Goal: Submit feedback/report problem: Submit feedback/report problem

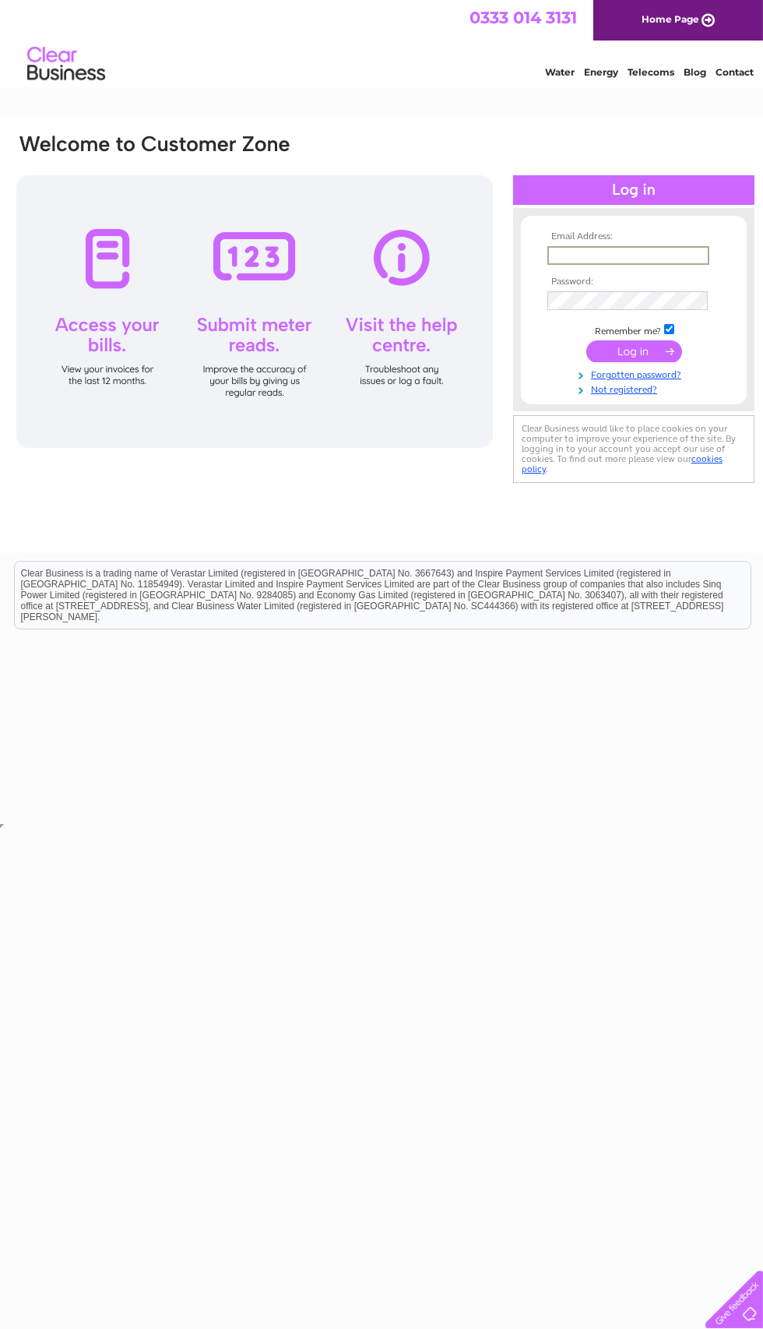
click at [650, 258] on input "text" at bounding box center [629, 255] width 162 height 19
type input "Chenyu243@icloud.com"
click at [634, 352] on input "submit" at bounding box center [635, 350] width 96 height 22
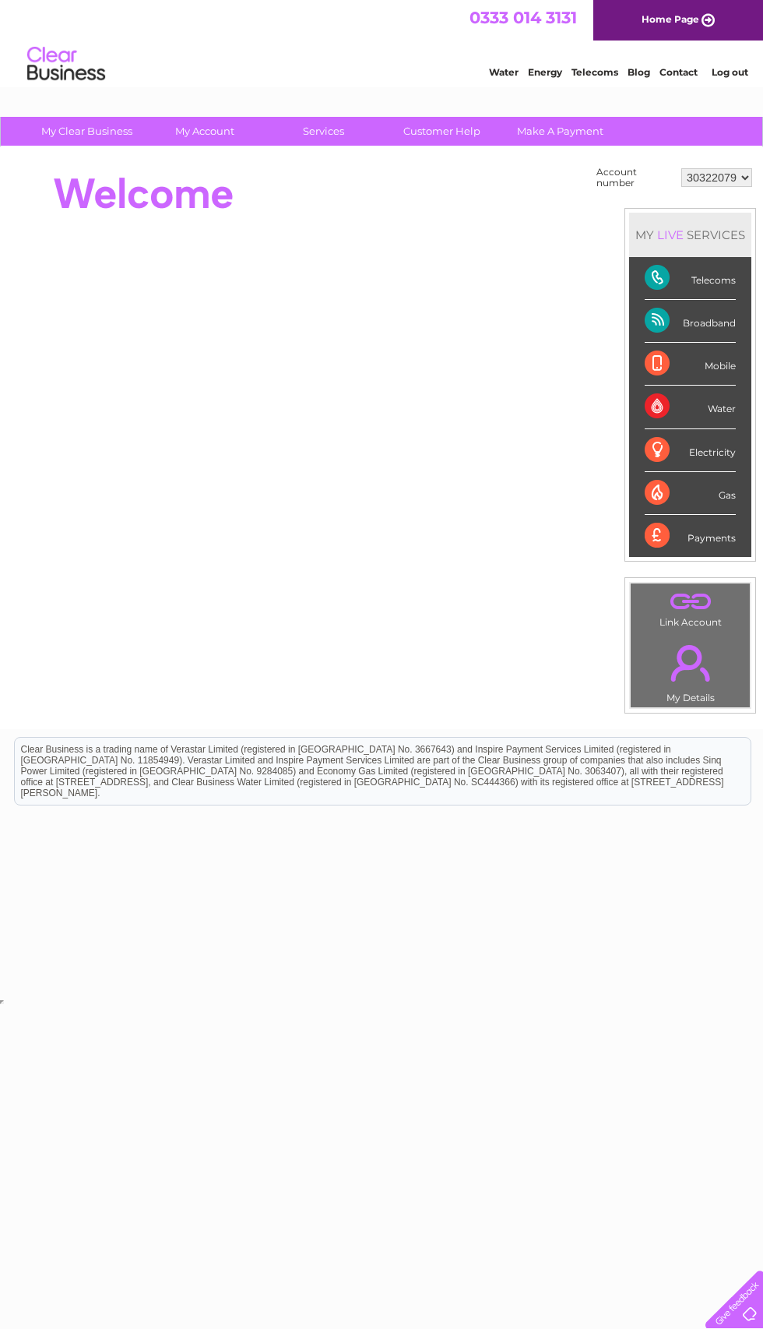
click at [703, 320] on div "Broadband" at bounding box center [690, 321] width 91 height 43
click at [670, 315] on div "Broadband" at bounding box center [690, 321] width 91 height 43
click at [692, 315] on div "Broadband" at bounding box center [690, 321] width 91 height 43
click at [703, 311] on div "Broadband" at bounding box center [690, 321] width 91 height 43
click at [717, 308] on div "Broadband" at bounding box center [690, 321] width 91 height 43
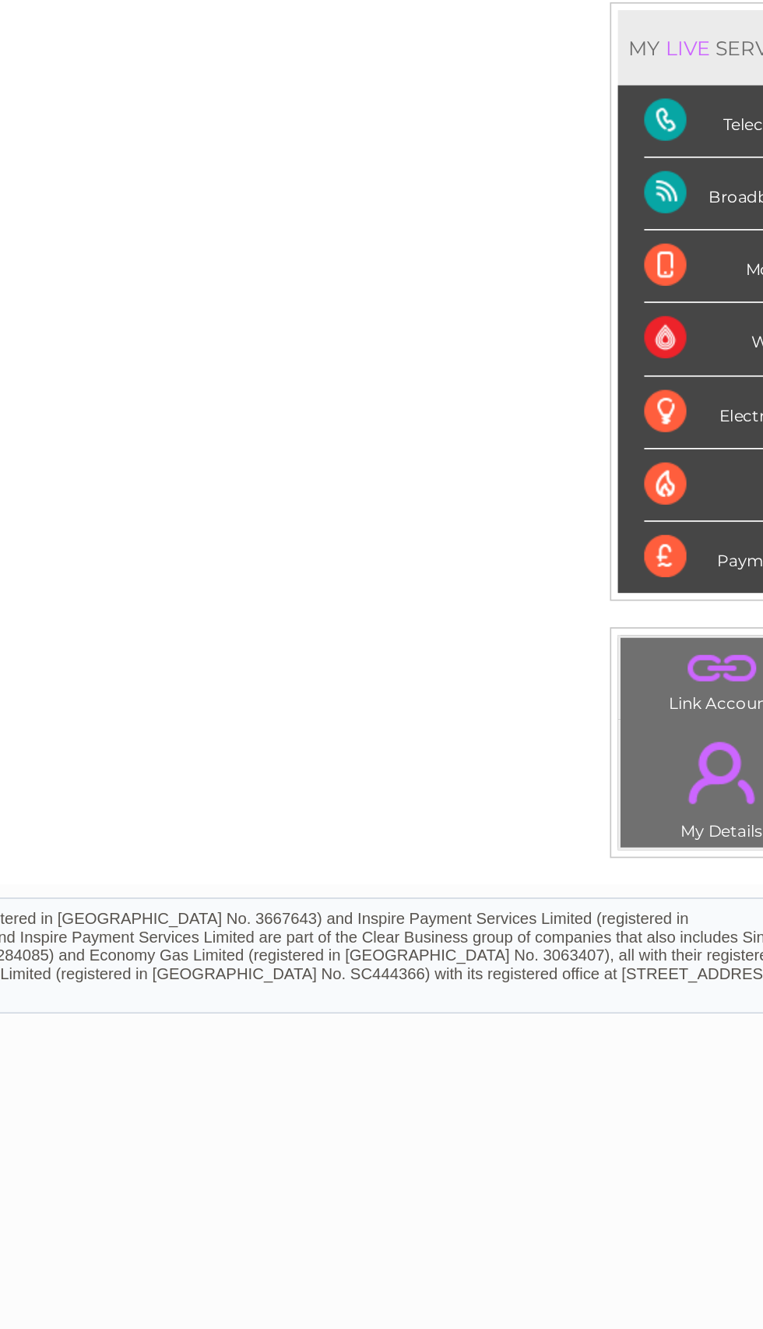
scroll to position [0, 8]
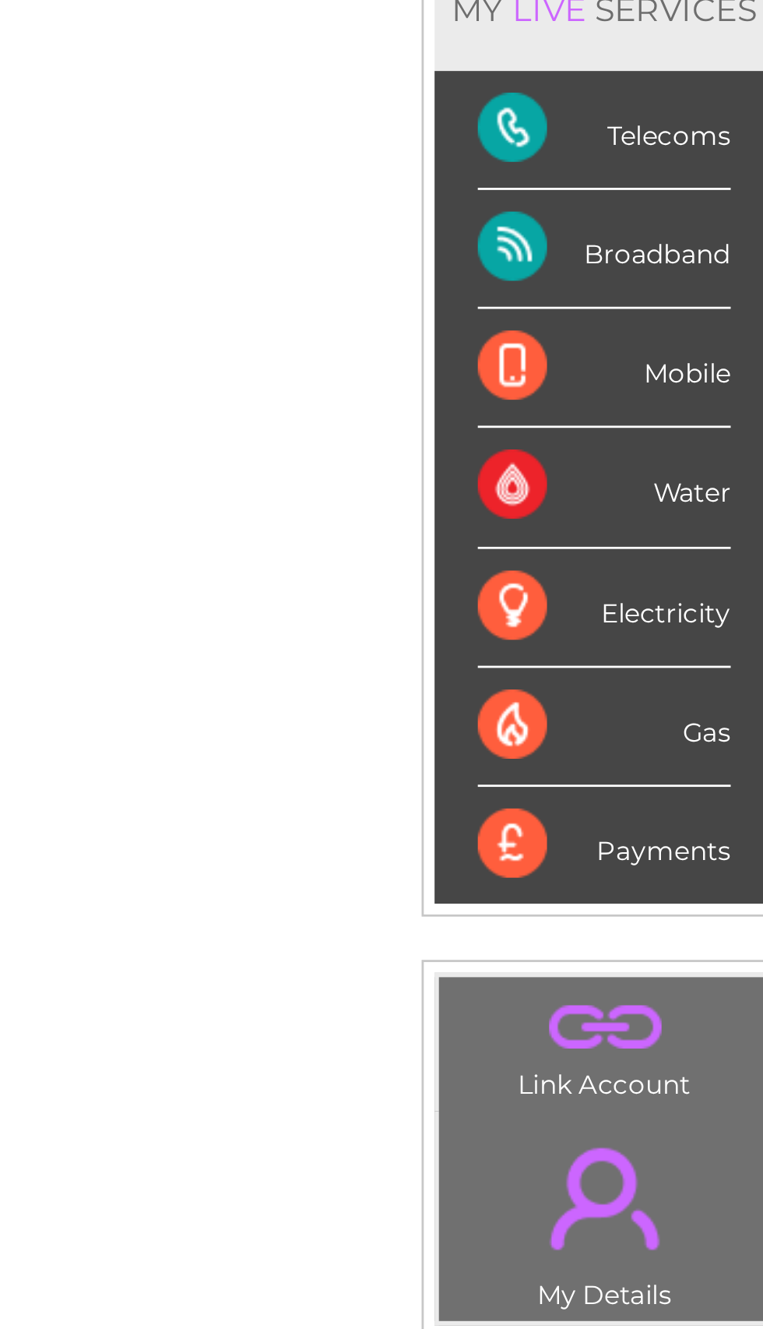
click at [637, 300] on div "Broadband" at bounding box center [682, 321] width 91 height 43
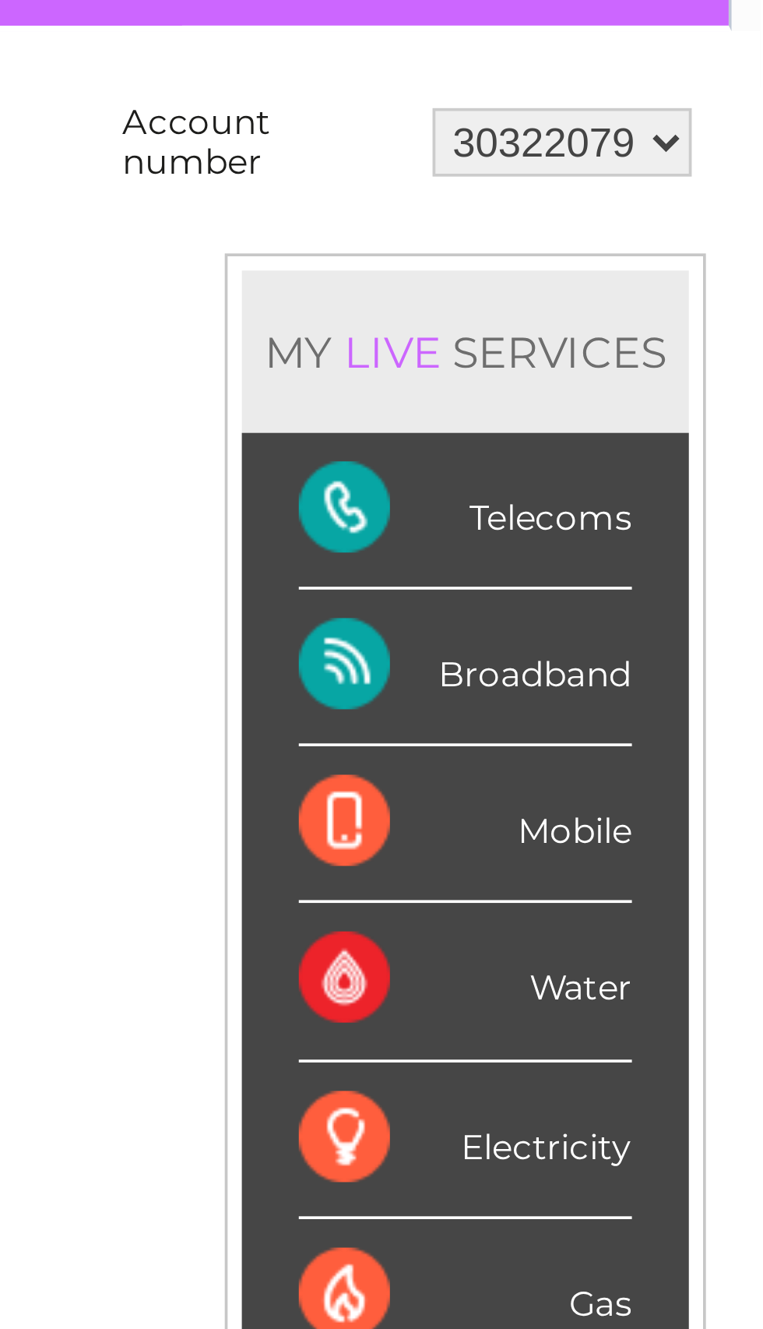
scroll to position [0, 7]
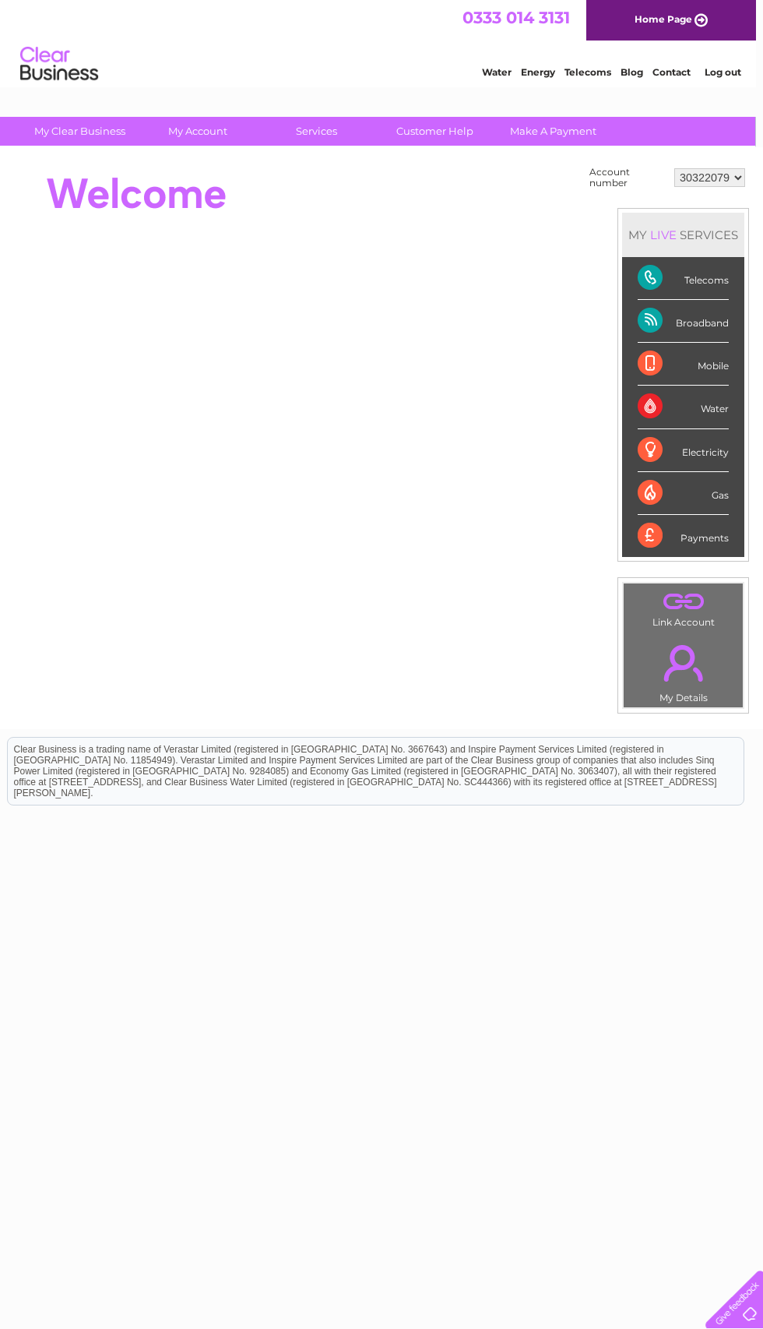
click at [717, 319] on div "Broadband" at bounding box center [683, 321] width 91 height 43
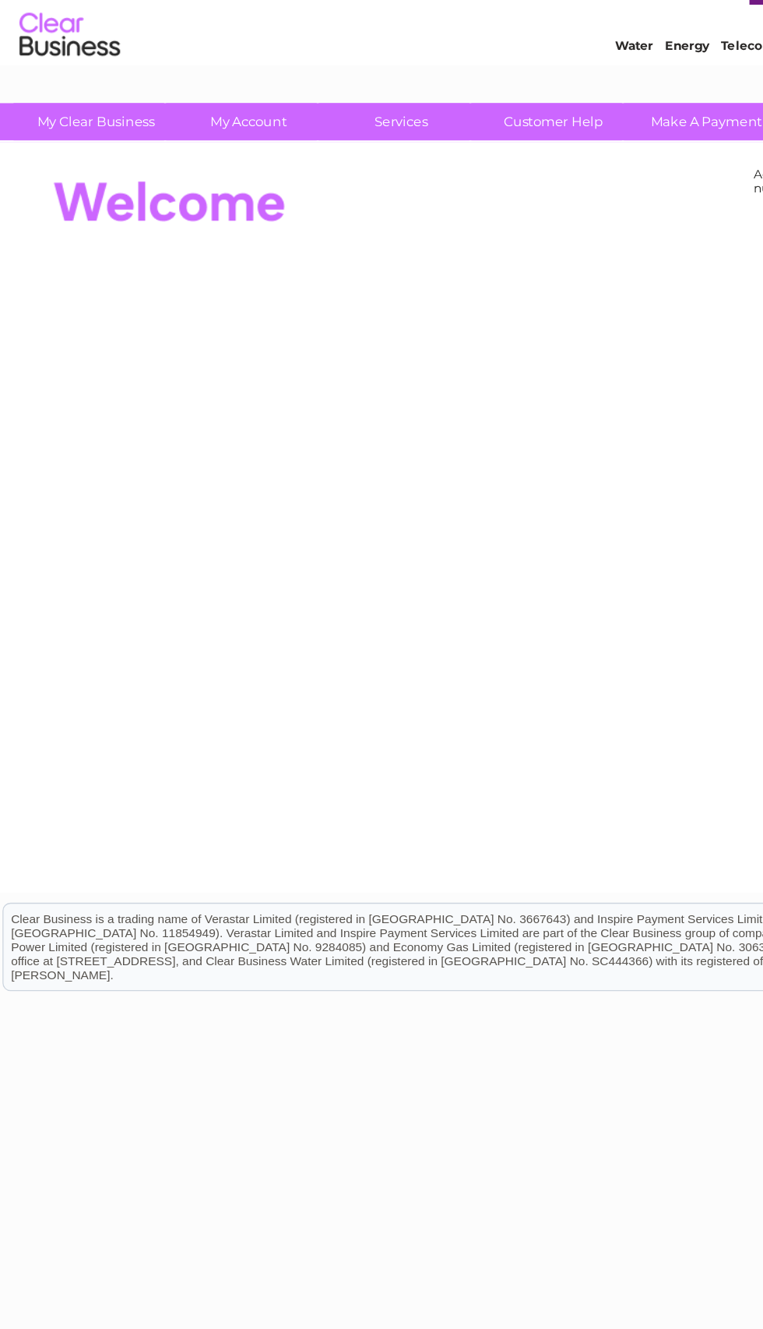
scroll to position [0, 0]
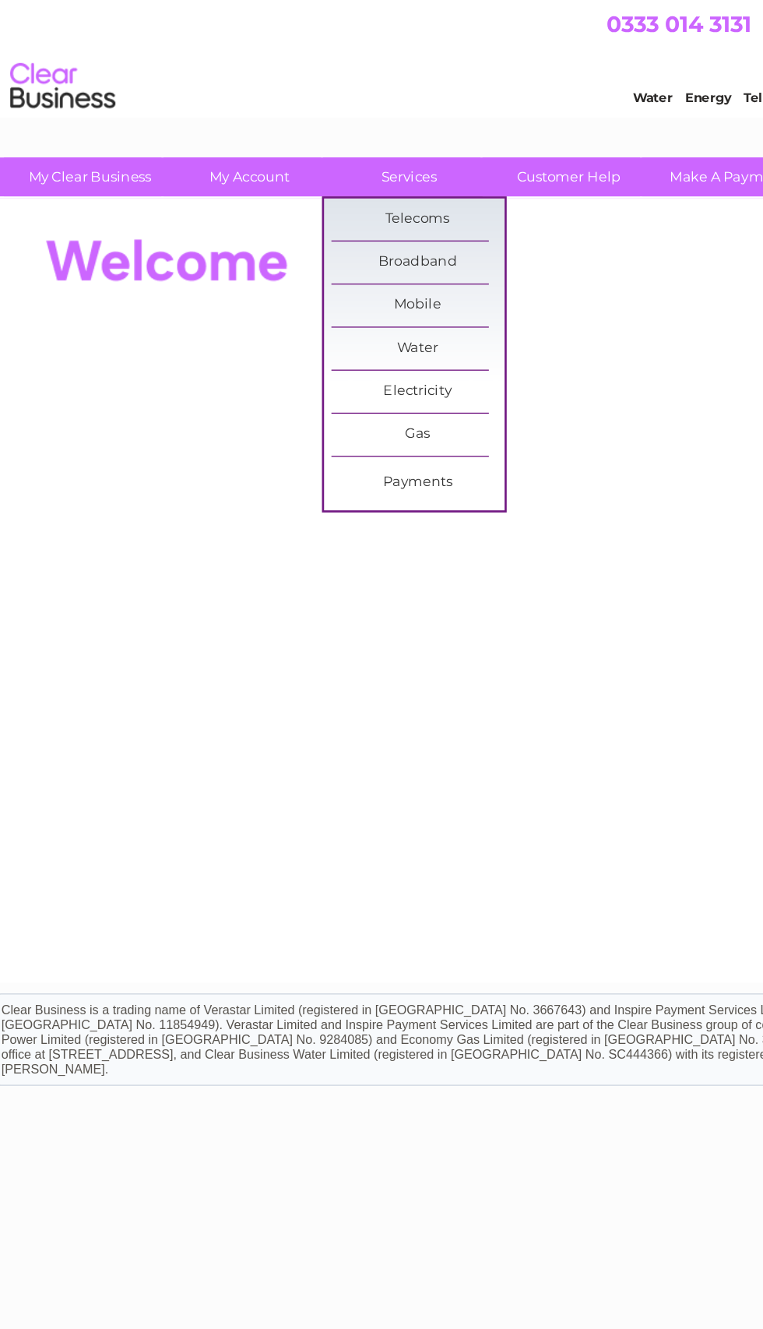
click at [327, 204] on link "Broadband" at bounding box center [330, 194] width 129 height 31
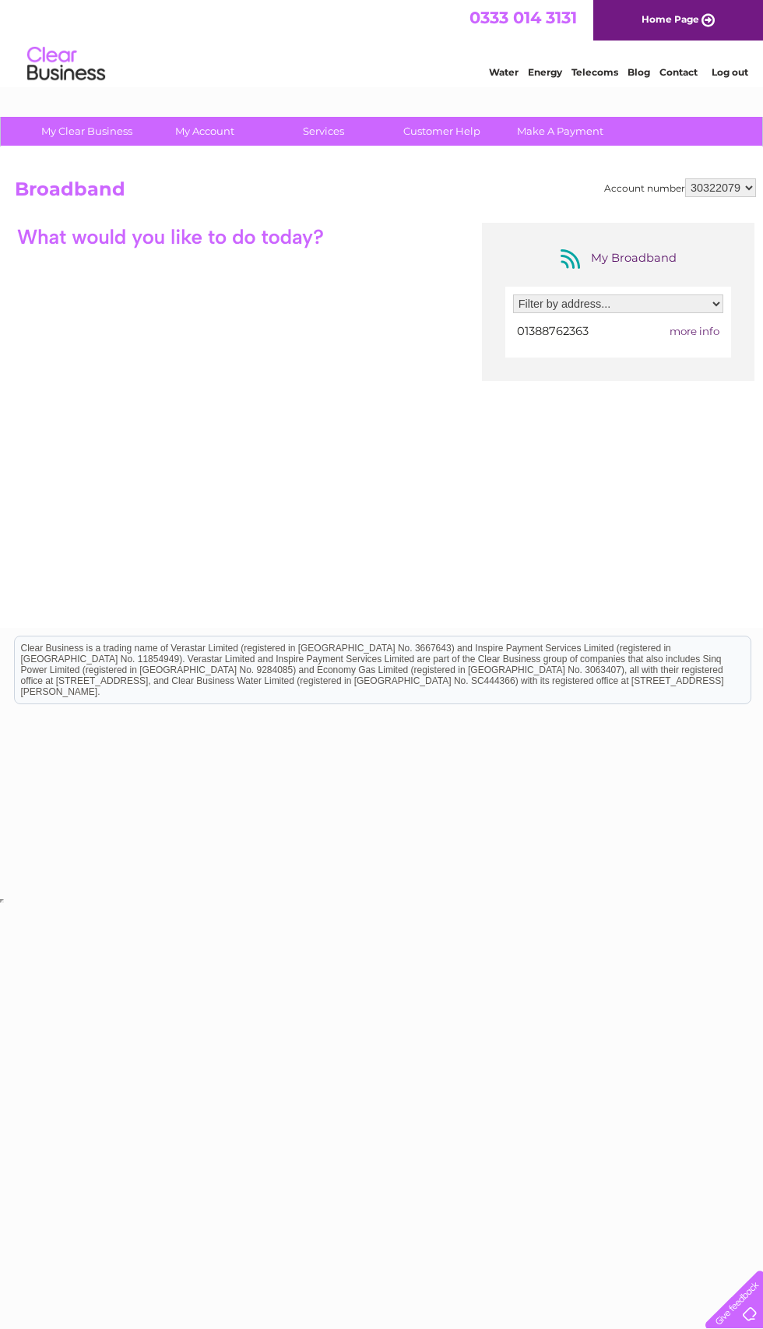
click at [634, 295] on select "Filter by address... 41 Hope Street, Crook, County Durham, DL15 9HU" at bounding box center [618, 303] width 210 height 19
select select "2713916"
click at [652, 301] on select "Filter by address... 41 Hope Street, Crook, County Durham, DL15 9HU" at bounding box center [618, 303] width 210 height 19
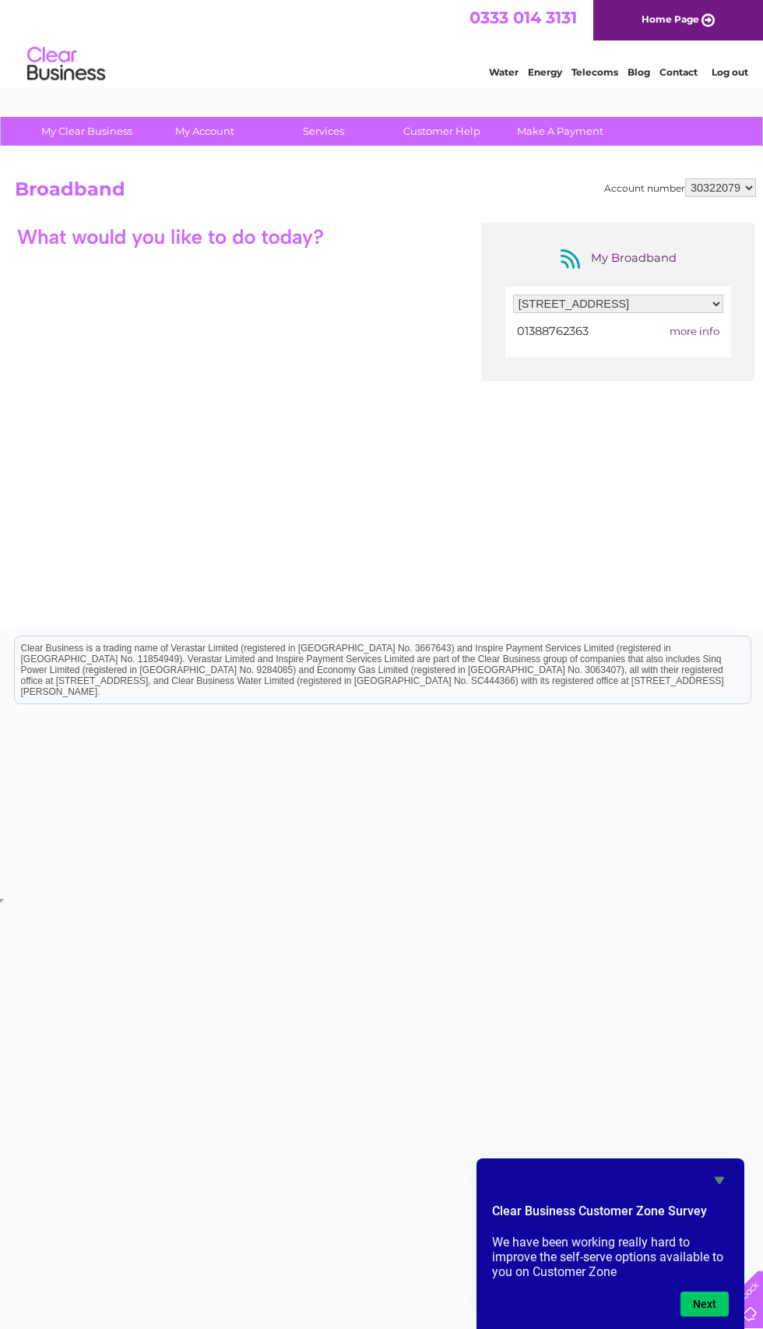
click at [456, 144] on link "Customer Help" at bounding box center [442, 131] width 129 height 29
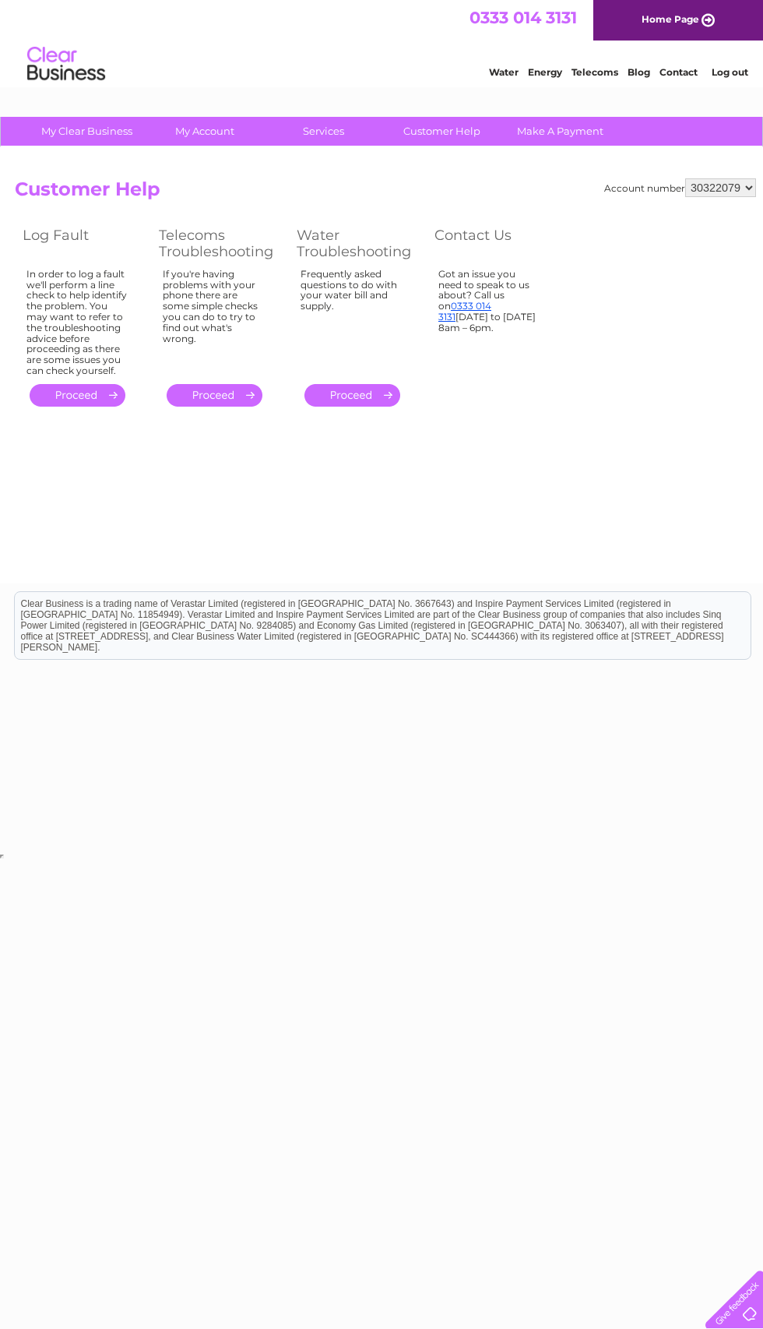
click at [477, 302] on link "0333 014 3131" at bounding box center [465, 311] width 53 height 23
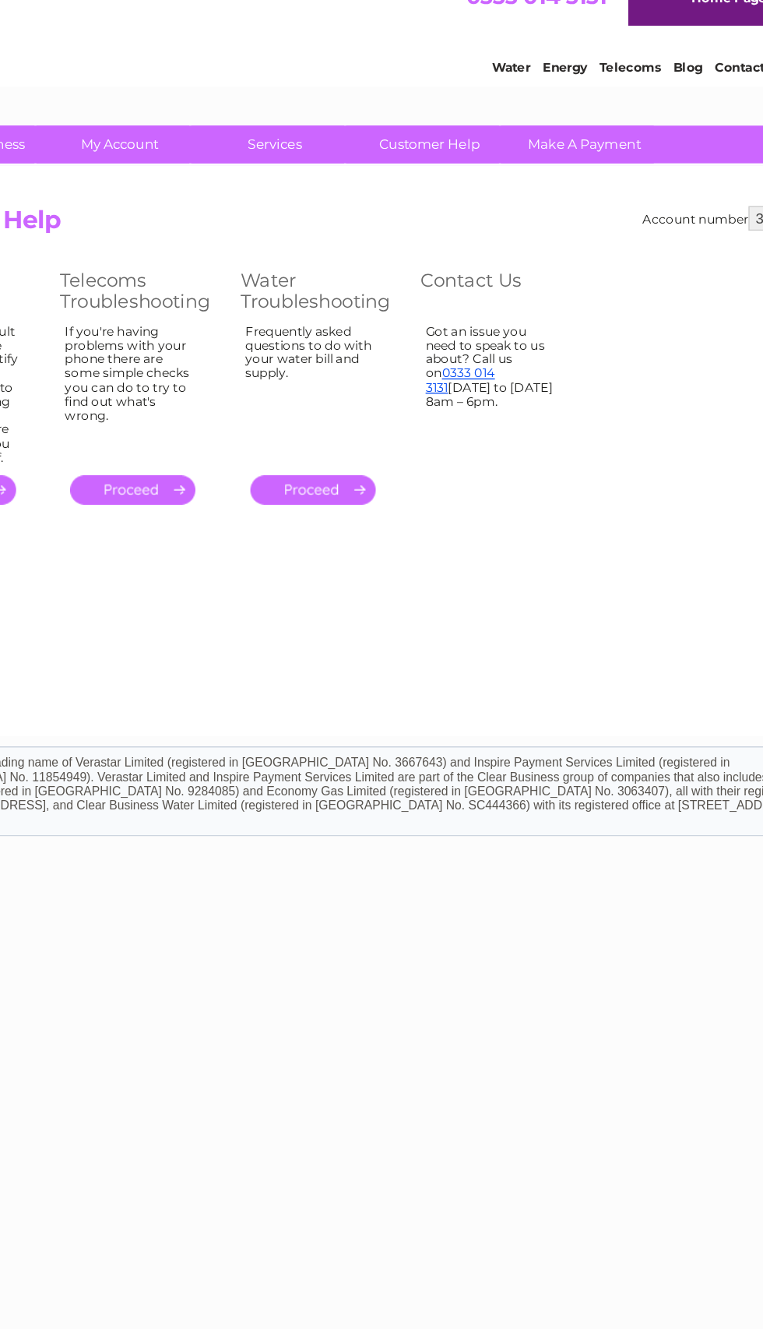
scroll to position [0, 8]
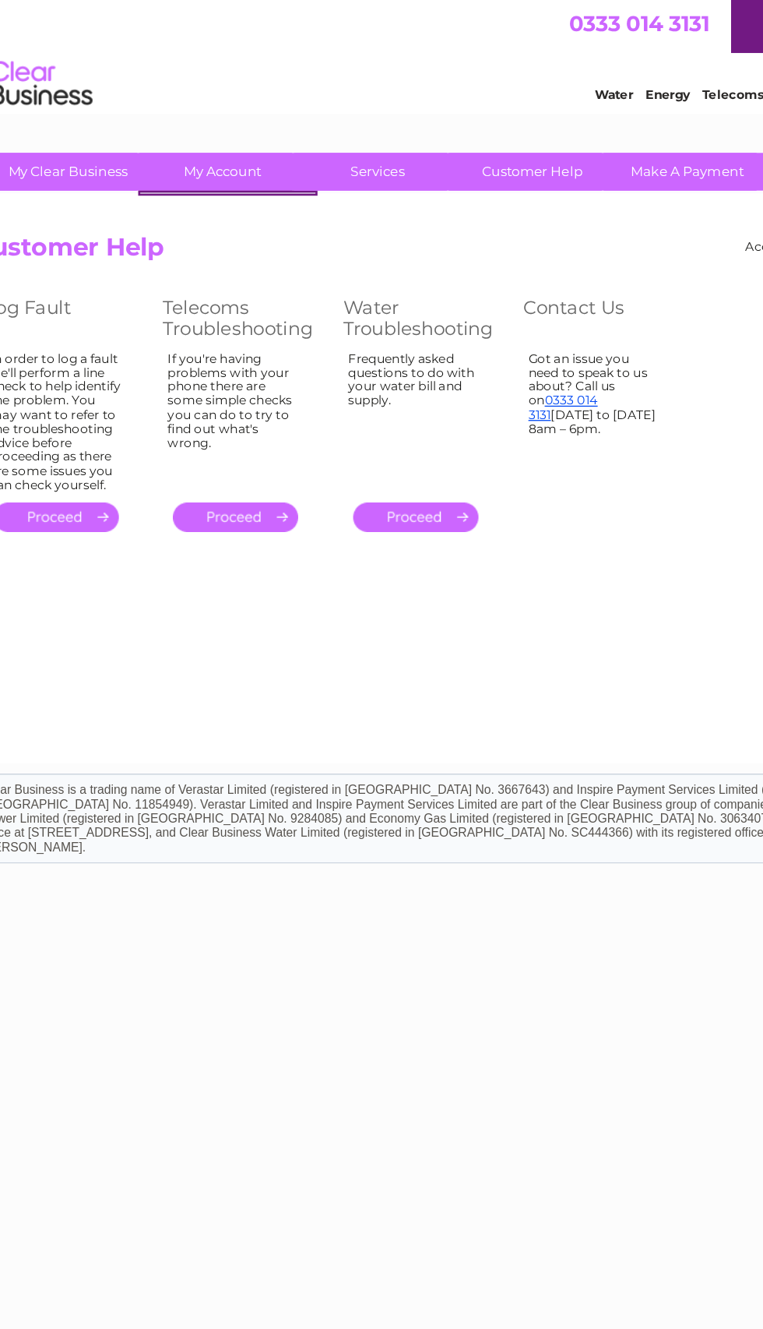
click at [365, 168] on div "Account number 30322079 Customer Help Log Fault Telecoms Troubleshooting Water …" at bounding box center [377, 365] width 771 height 436
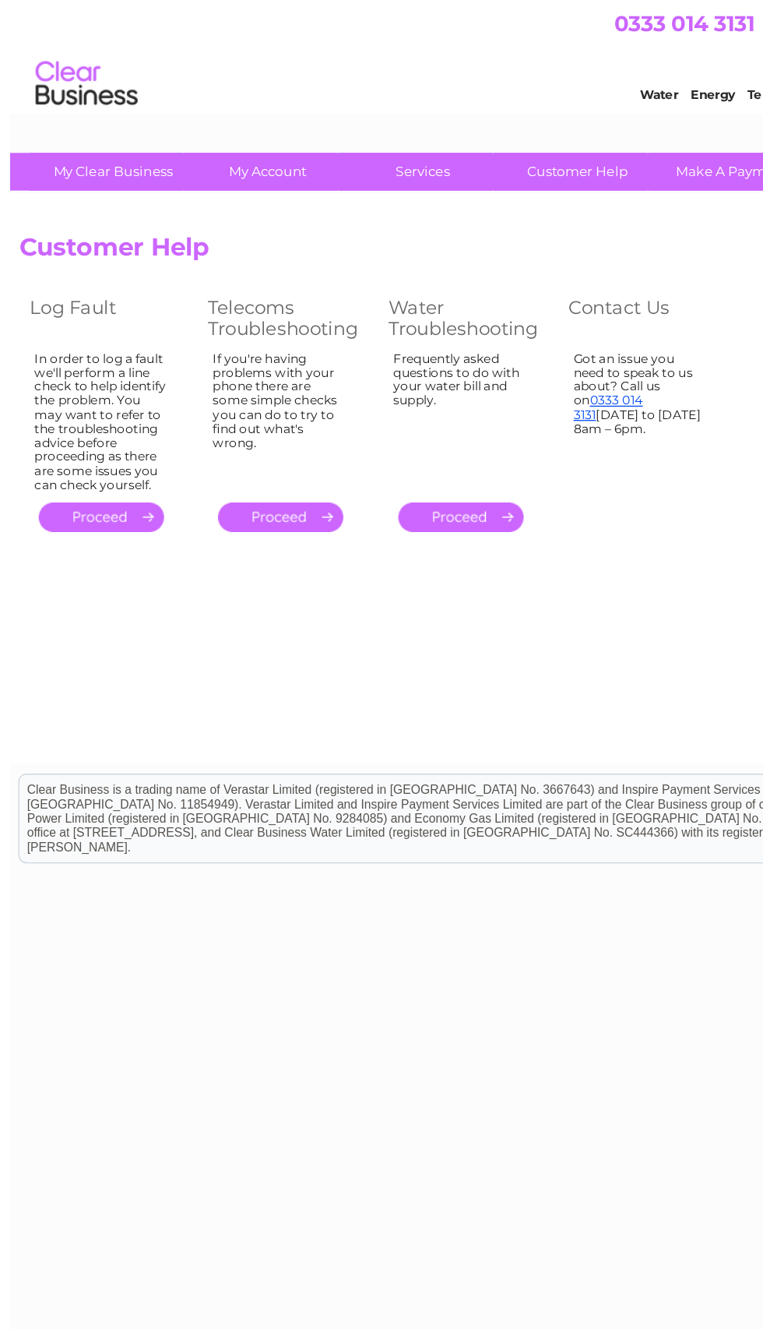
scroll to position [0, 0]
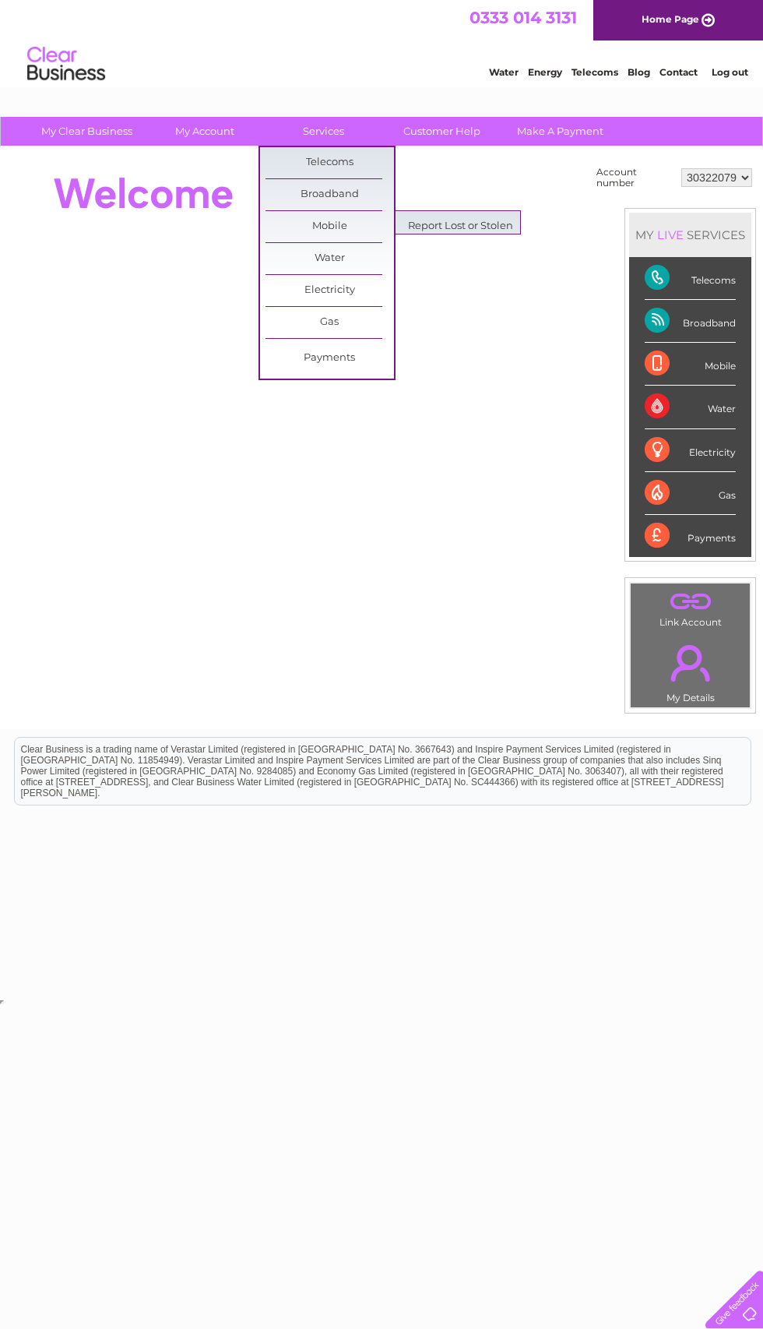
click at [361, 193] on link "Broadband" at bounding box center [330, 194] width 129 height 31
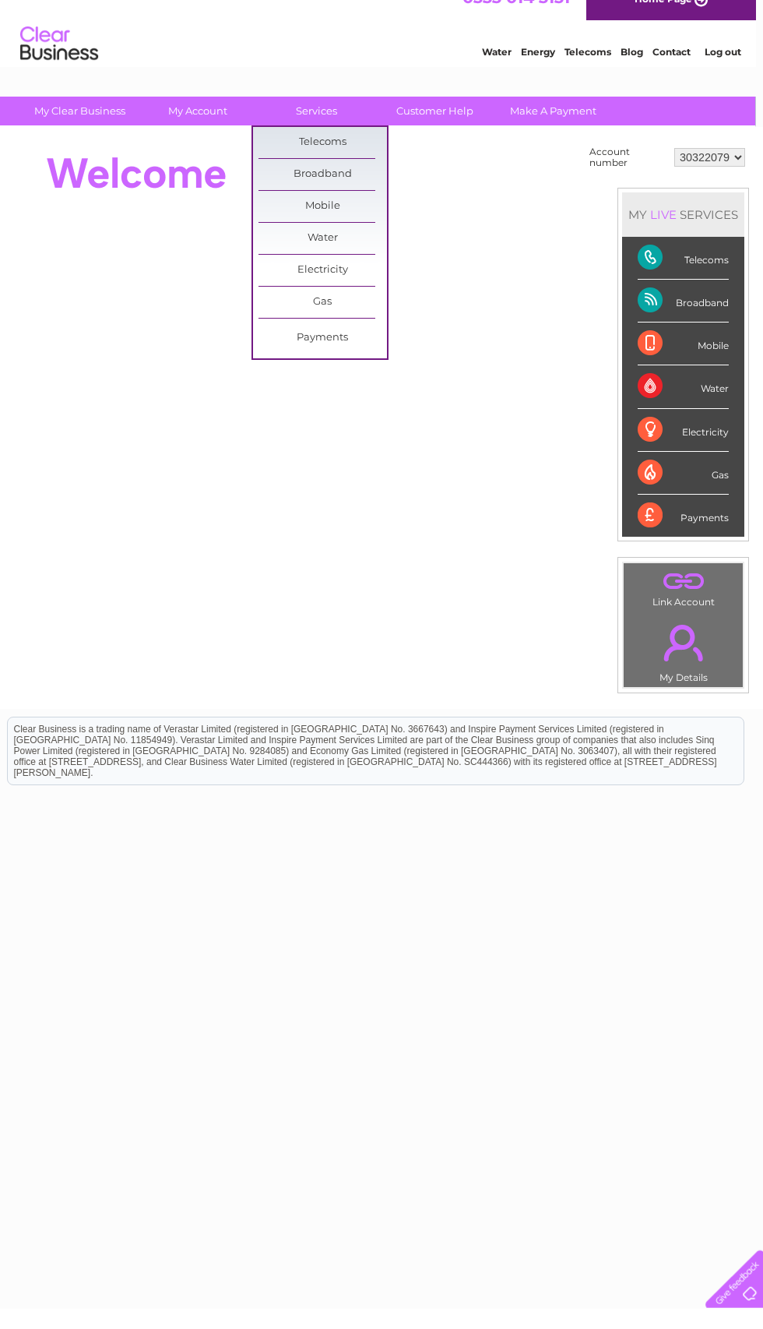
scroll to position [0, 7]
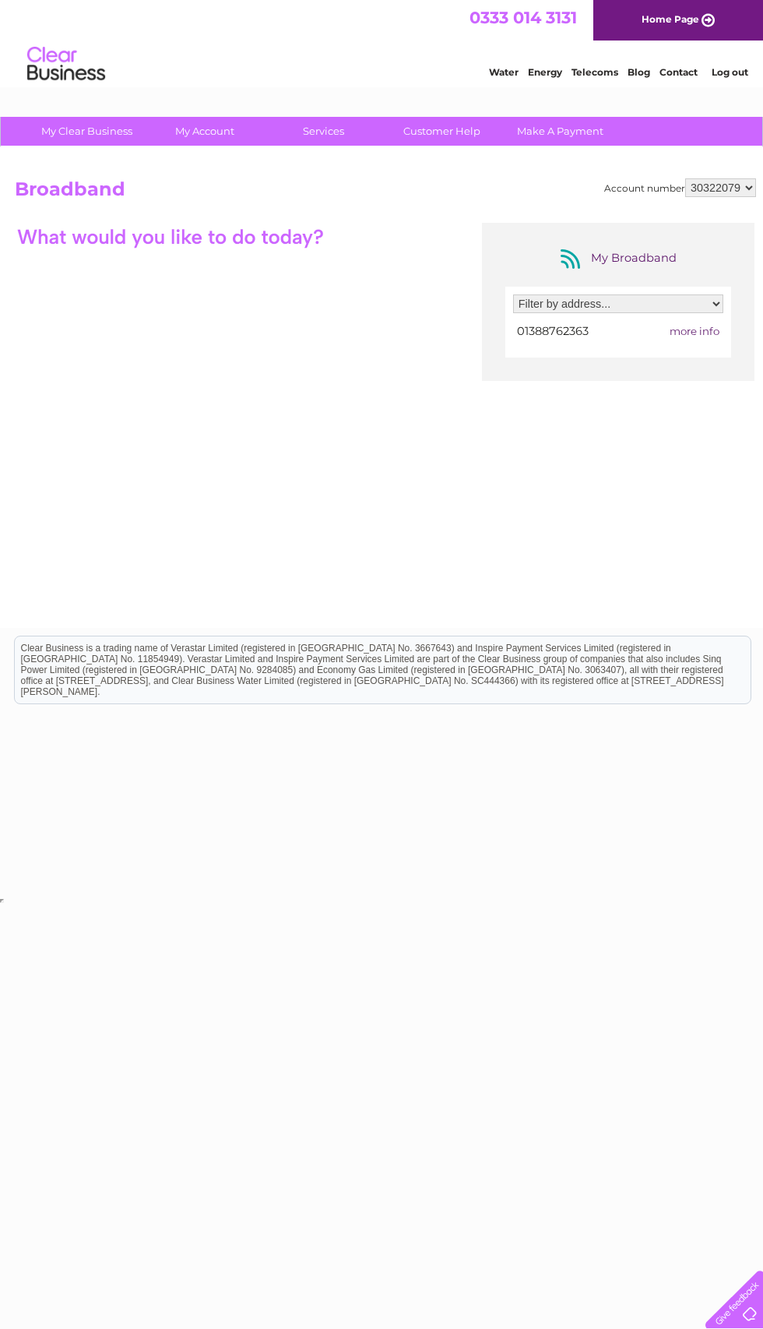
click at [624, 250] on div "My Broadband" at bounding box center [618, 258] width 125 height 25
click at [615, 274] on div "My Broadband Filter by address... [STREET_ADDRESS] 01388762363 more info" at bounding box center [618, 302] width 273 height 158
click at [662, 311] on select "Filter by address... [STREET_ADDRESS]" at bounding box center [618, 303] width 210 height 19
select select "2713916"
click at [695, 336] on div at bounding box center [618, 332] width 210 height 20
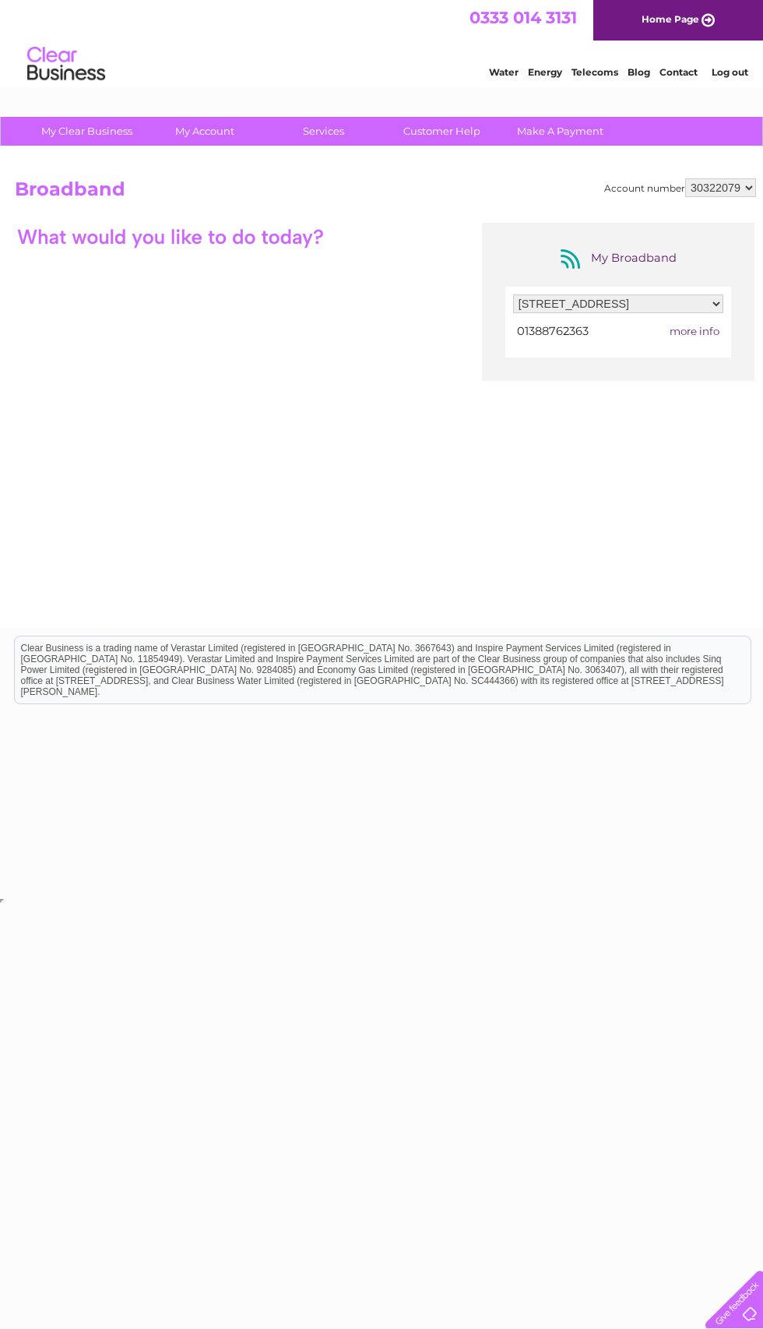
click at [700, 337] on span "more info" at bounding box center [695, 331] width 50 height 12
click at [683, 313] on select "Filter by address... [STREET_ADDRESS]" at bounding box center [618, 303] width 210 height 19
click at [728, 343] on div "Filter by address... [STREET_ADDRESS] 01388762363 more info" at bounding box center [619, 322] width 226 height 71
click at [692, 308] on select "Filter by address... [STREET_ADDRESS]" at bounding box center [618, 303] width 210 height 19
click at [699, 345] on div "Filter by address... [STREET_ADDRESS] 01388762363 more info" at bounding box center [619, 322] width 226 height 71
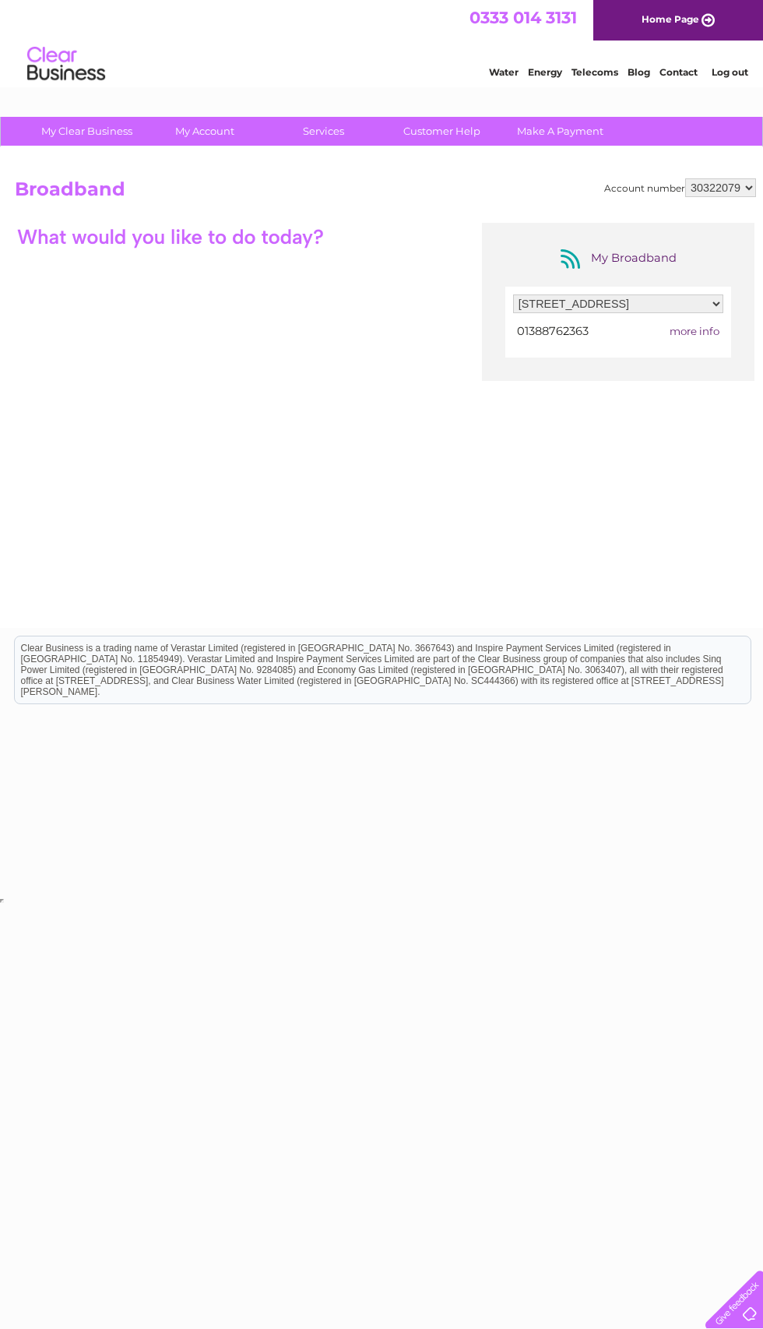
click at [707, 343] on div "Filter by address... [STREET_ADDRESS] 01388762363 more info" at bounding box center [619, 322] width 226 height 71
click at [712, 348] on div "Filter by address... [STREET_ADDRESS] 01388762363 more info" at bounding box center [619, 322] width 226 height 71
click at [713, 343] on div "Filter by address... [STREET_ADDRESS] 01388762363 more info" at bounding box center [619, 322] width 226 height 71
click at [694, 309] on select "Filter by address... [STREET_ADDRESS]" at bounding box center [618, 303] width 210 height 19
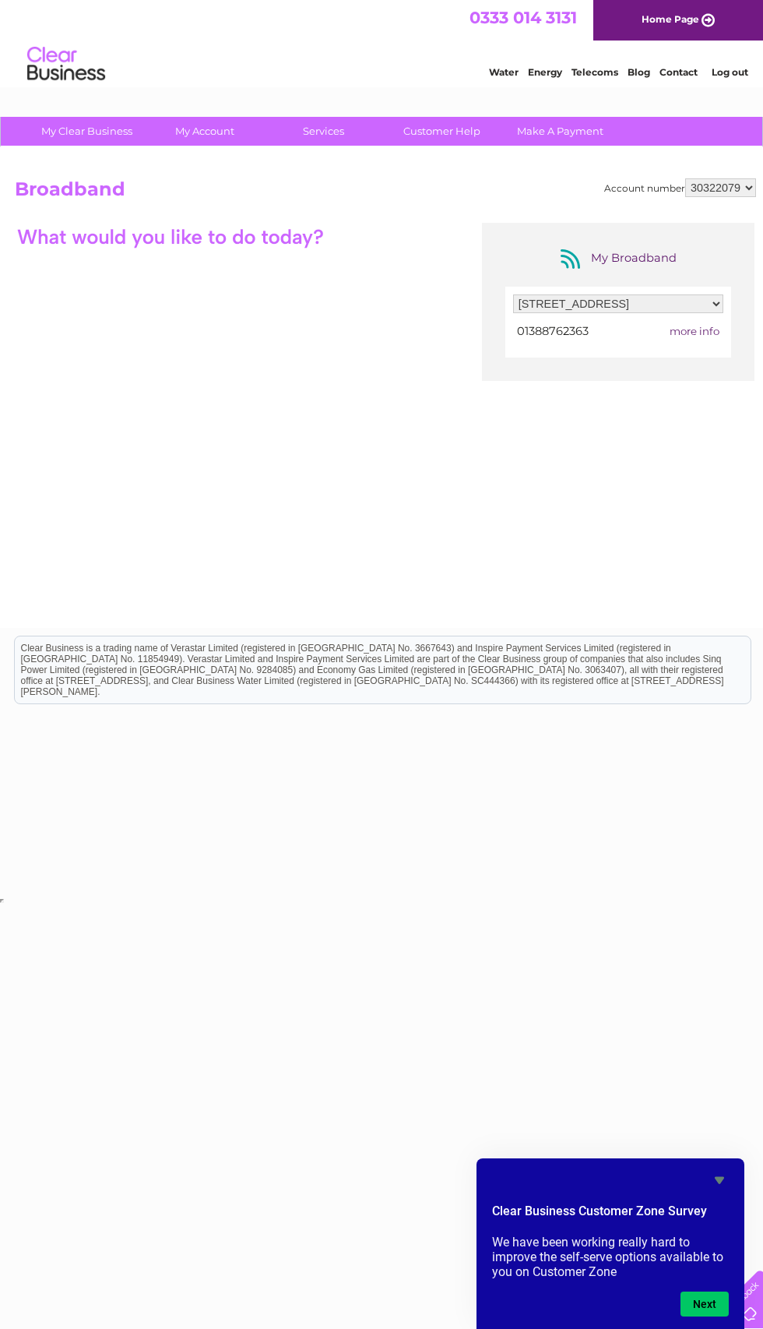
click at [697, 1273] on p "We have been working really hard to improve the self-serve options available to…" at bounding box center [610, 1257] width 237 height 44
click at [654, 1210] on h2 "Clear Business Customer Zone Survey" at bounding box center [610, 1215] width 237 height 26
click at [697, 1275] on p "We have been working really hard to improve the self-serve options available to…" at bounding box center [610, 1257] width 237 height 44
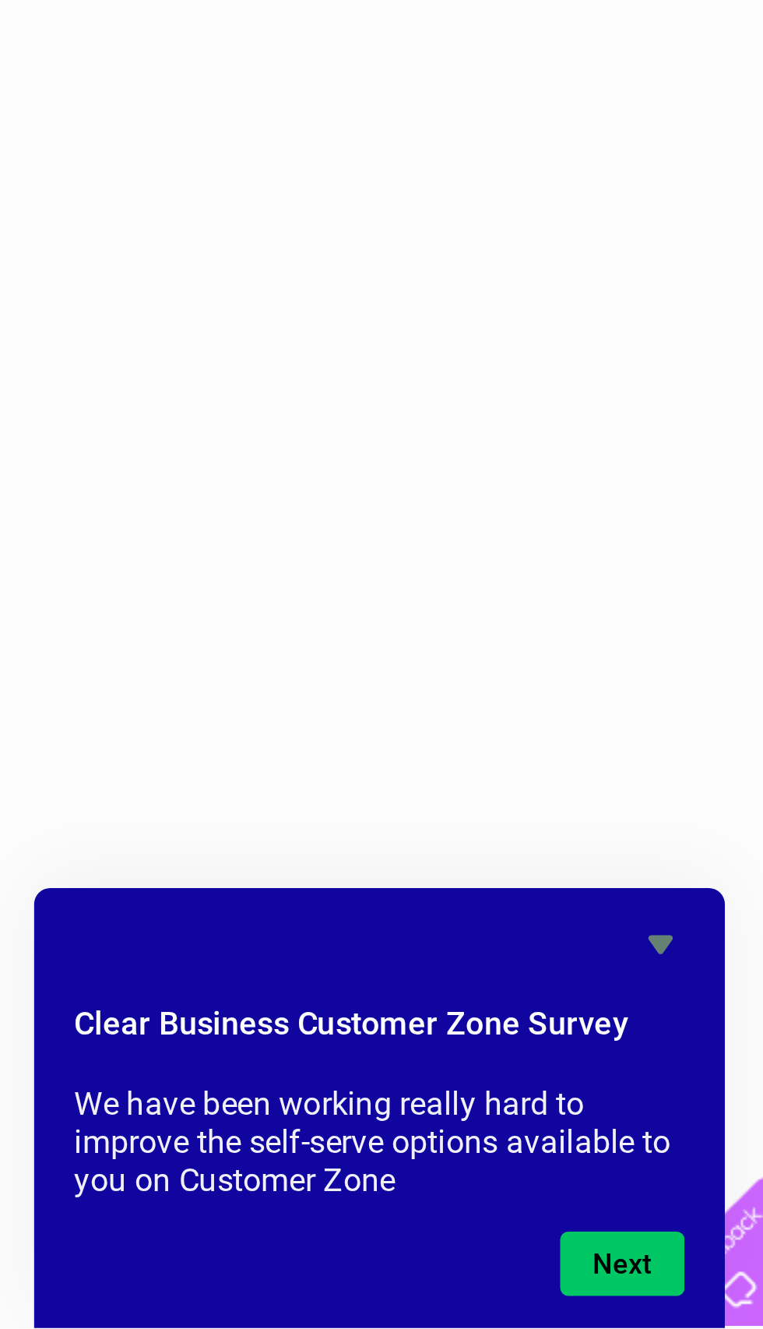
click at [681, 1291] on button "Next" at bounding box center [705, 1303] width 48 height 25
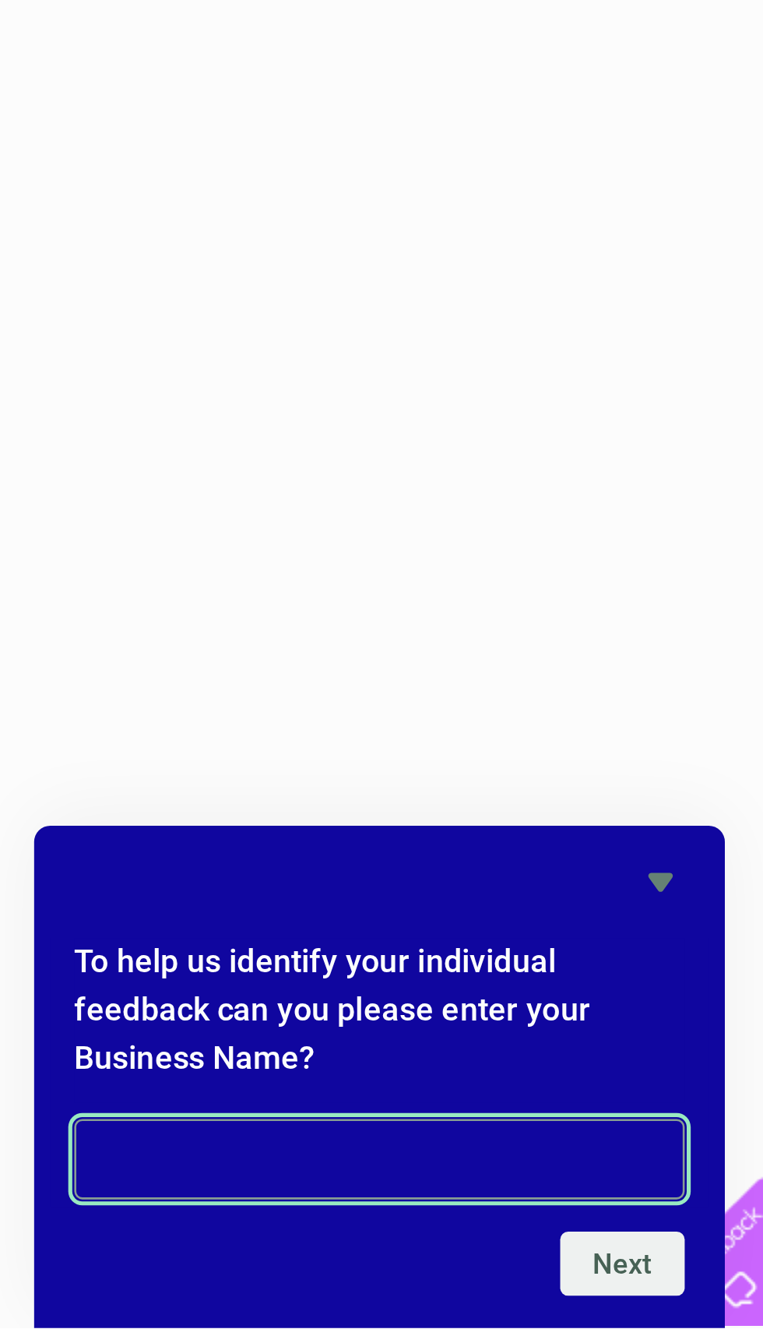
click at [492, 1248] on input "text" at bounding box center [610, 1263] width 237 height 31
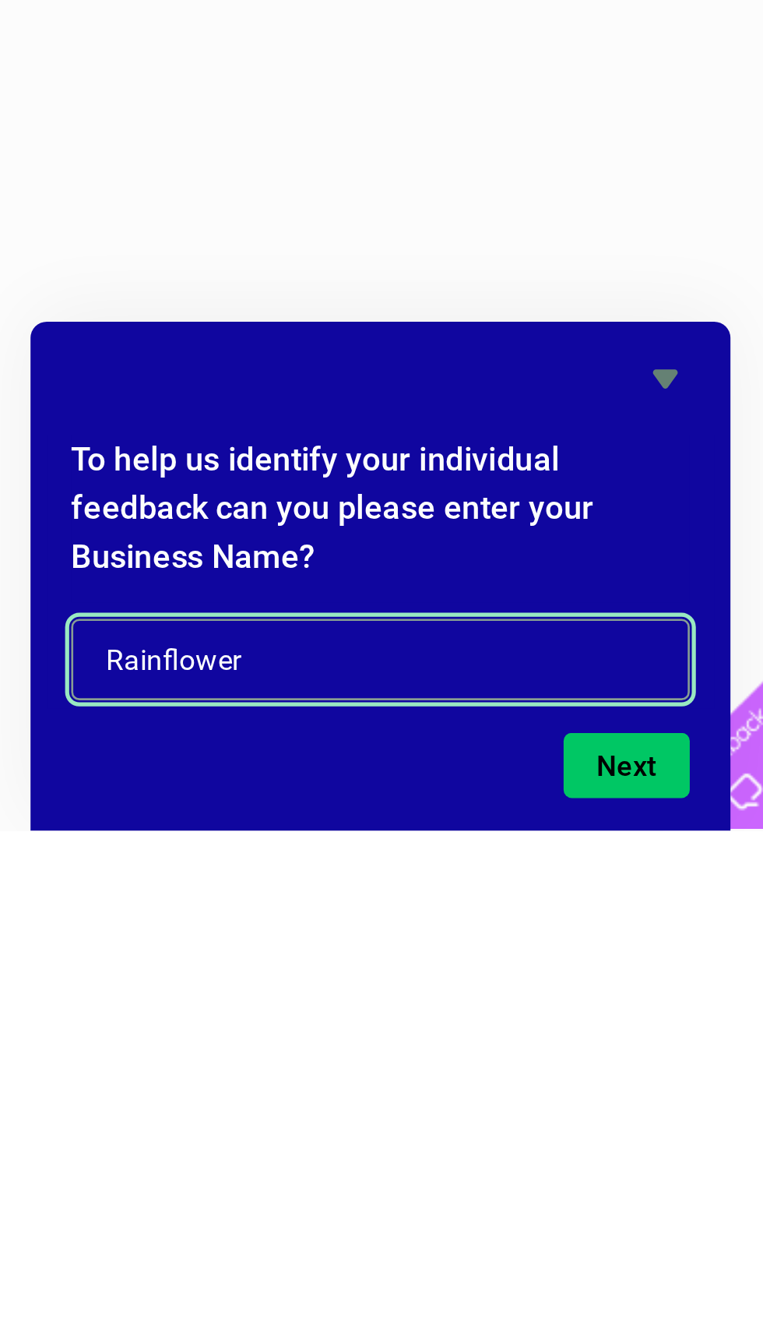
type input "Rainflower"
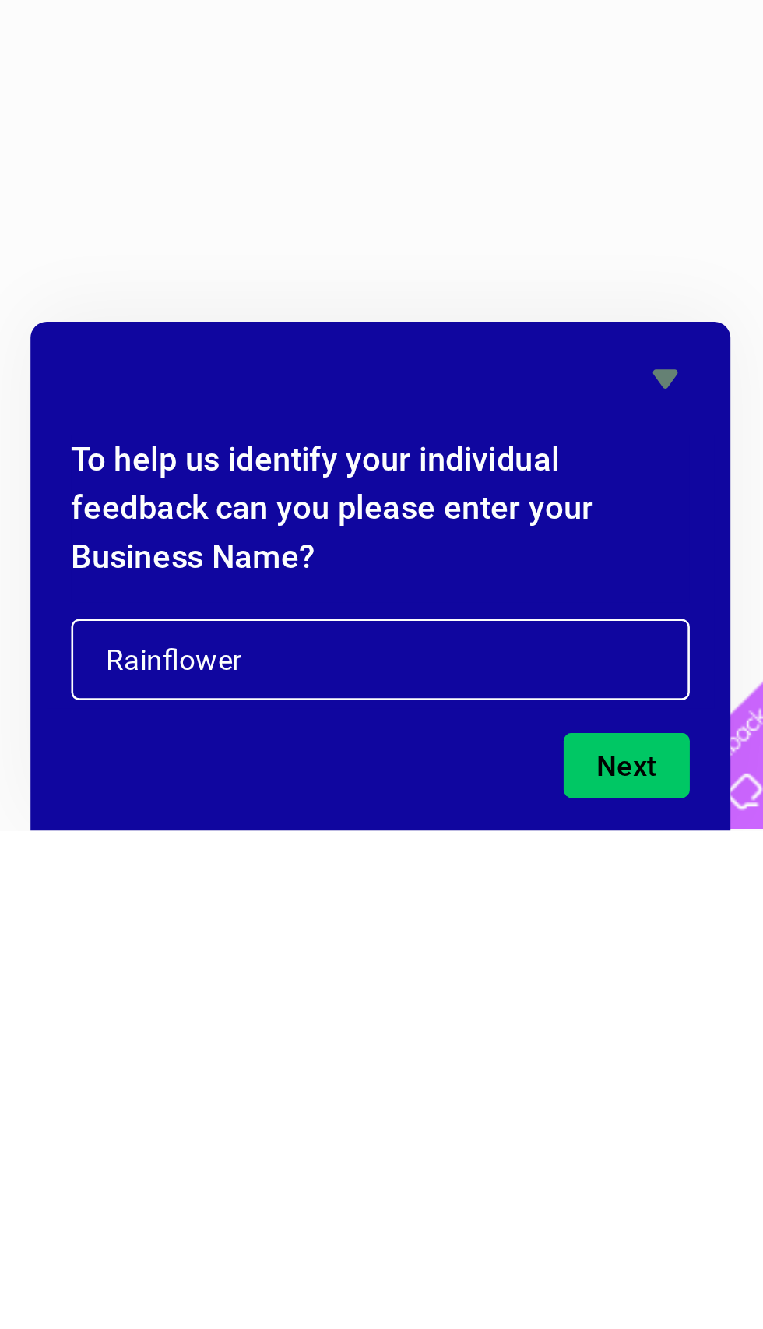
click at [681, 1291] on button "Next" at bounding box center [705, 1303] width 48 height 25
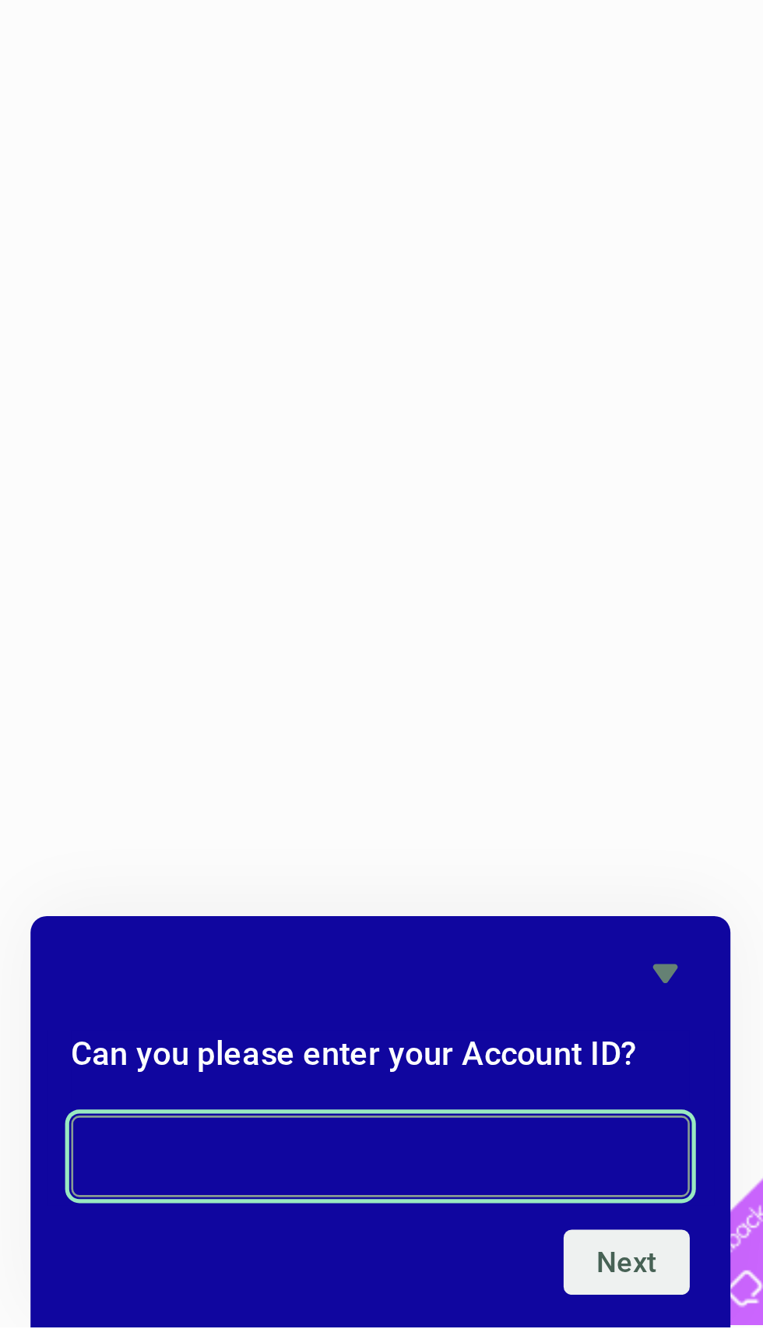
click at [492, 1248] on input "text" at bounding box center [610, 1263] width 237 height 31
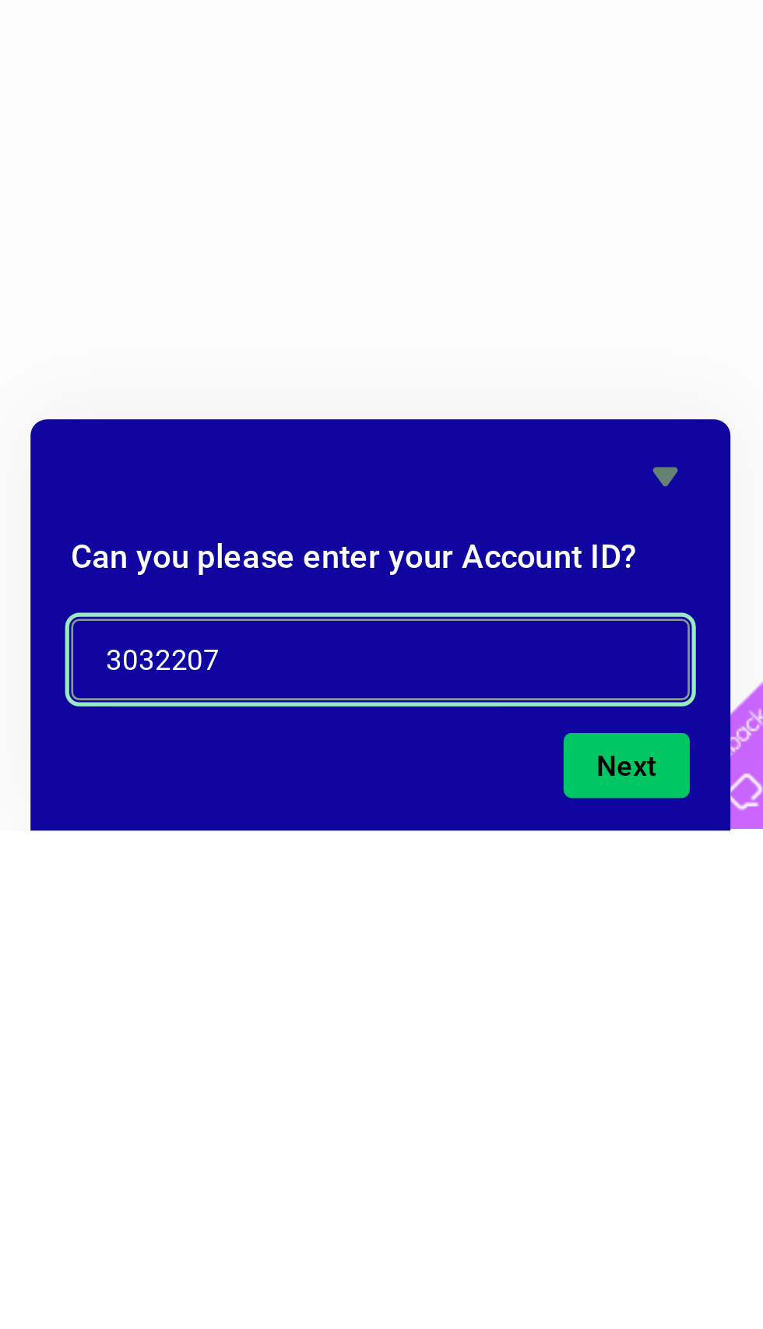
type input "30322079"
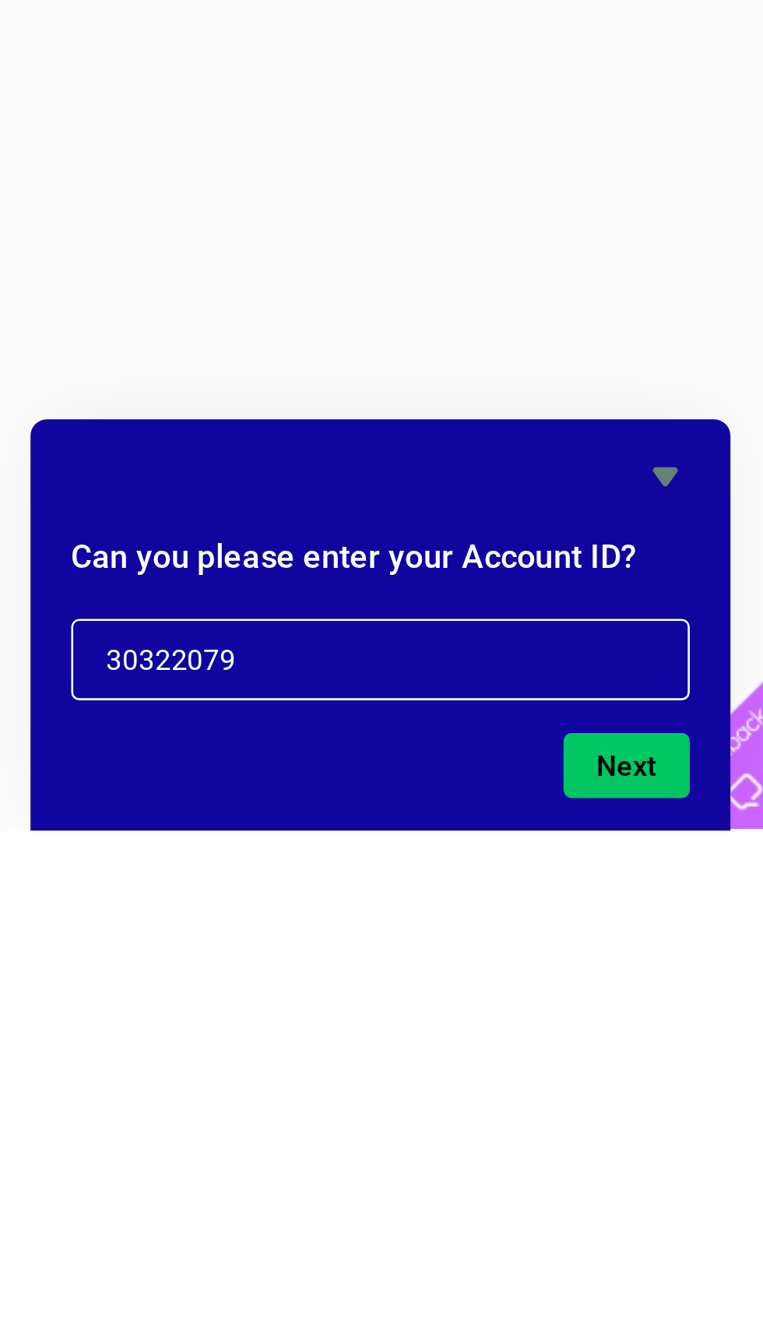
click at [681, 1291] on button "Next" at bounding box center [705, 1303] width 48 height 25
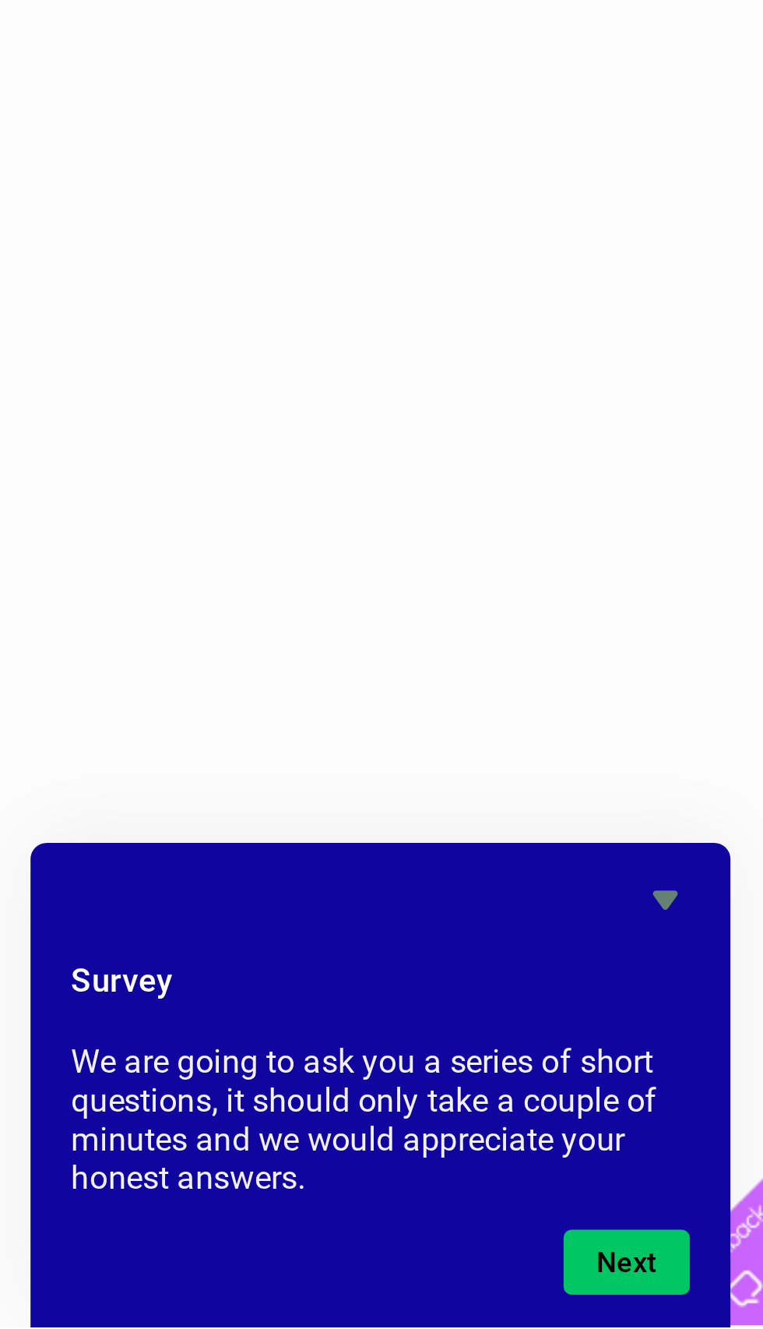
click at [681, 1291] on button "Next" at bounding box center [705, 1303] width 48 height 25
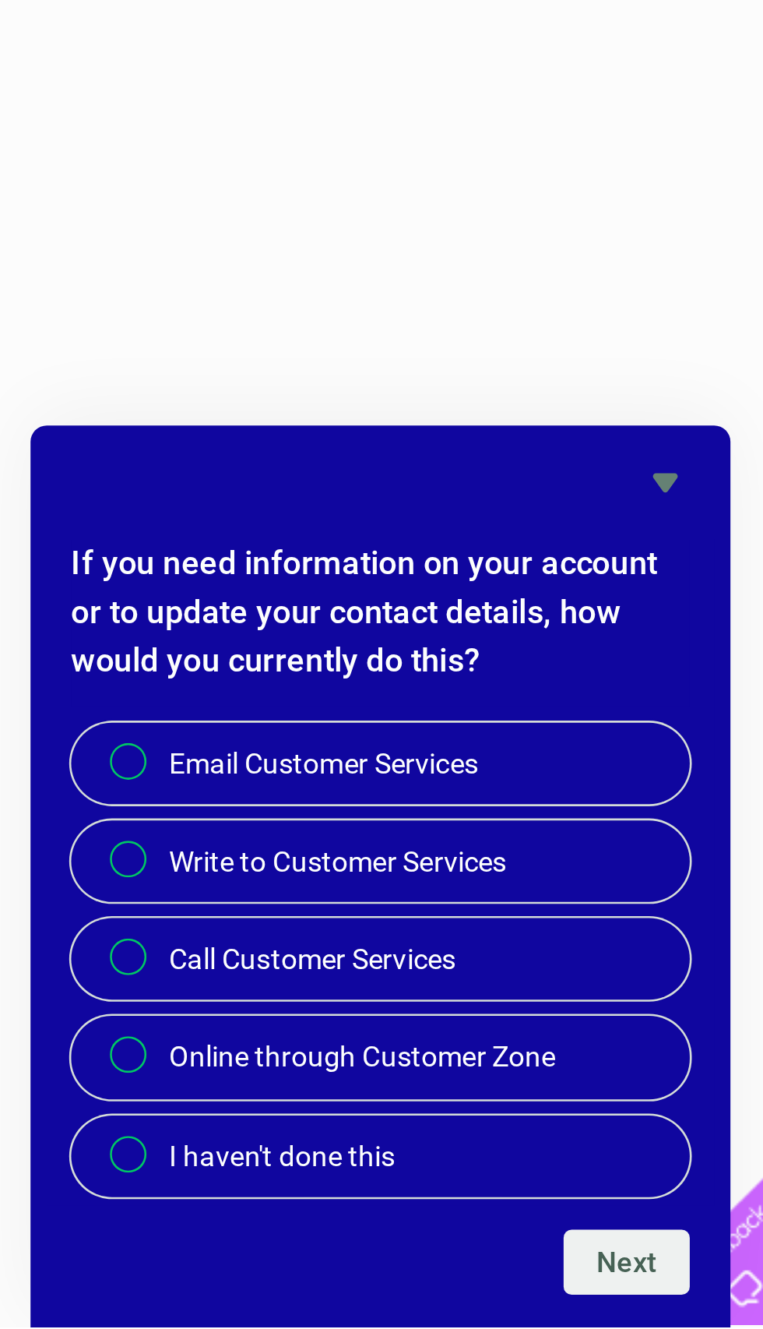
click at [492, 1172] on label "Call Customer Services" at bounding box center [610, 1187] width 237 height 31
click at [510, 1183] on input "Call Customer Services" at bounding box center [515, 1188] width 10 height 10
radio input "true"
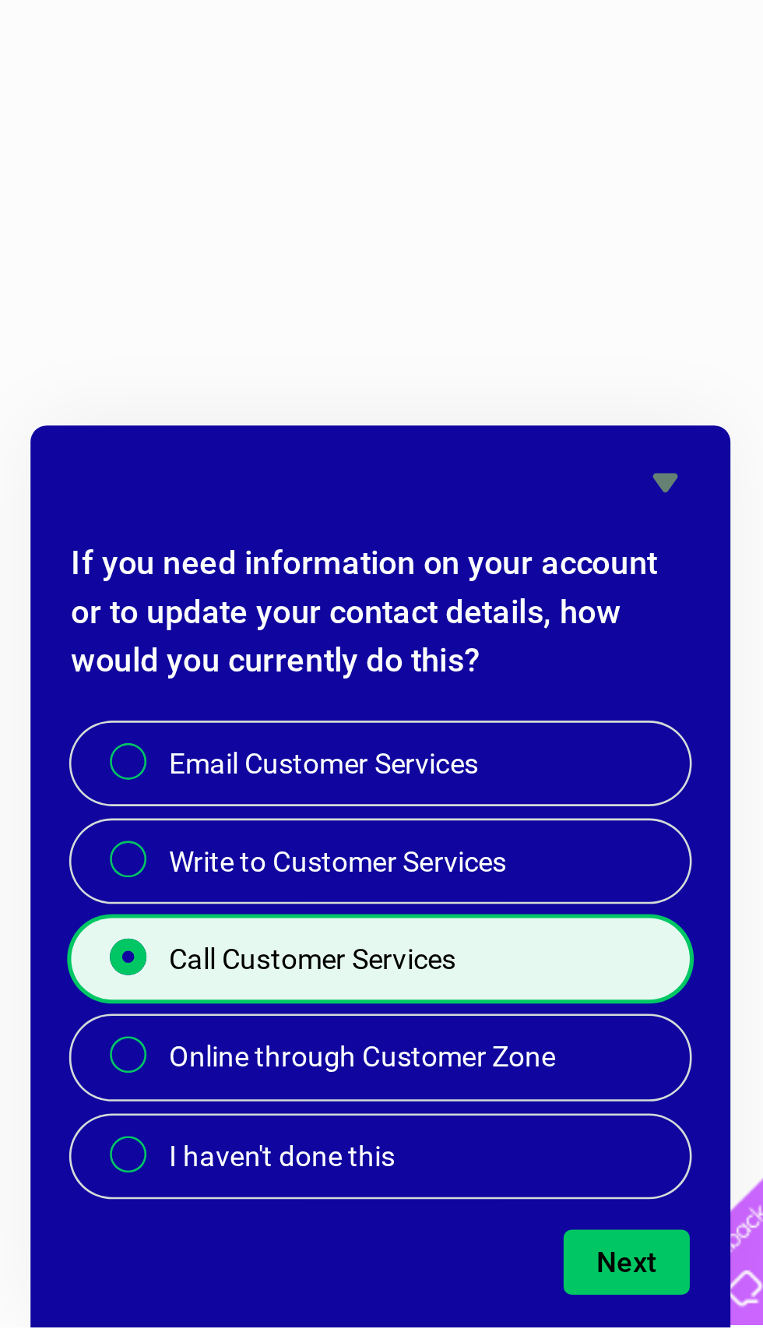
click at [681, 1291] on button "Next" at bounding box center [705, 1303] width 48 height 25
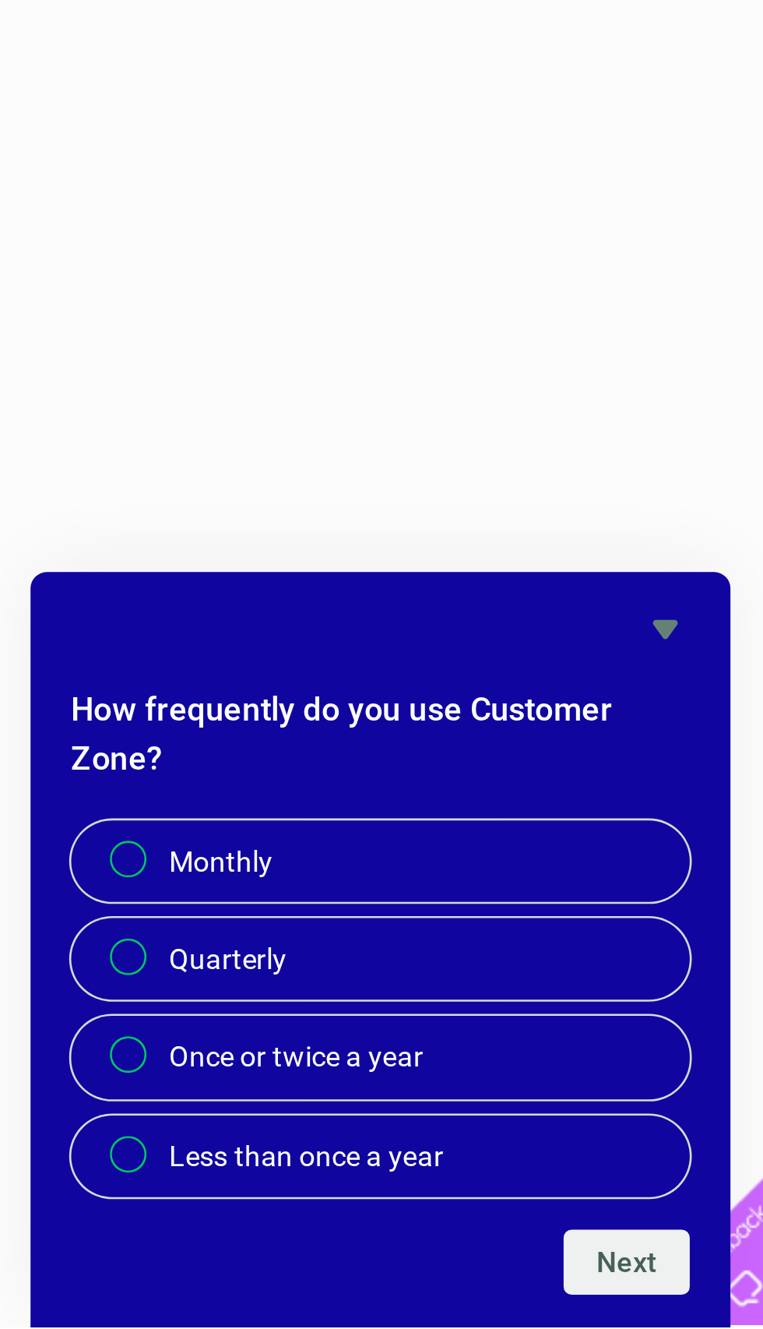
click at [492, 1210] on label "Once or twice a year" at bounding box center [610, 1225] width 237 height 31
click at [510, 1221] on input "Once or twice a year" at bounding box center [515, 1226] width 10 height 10
radio input "true"
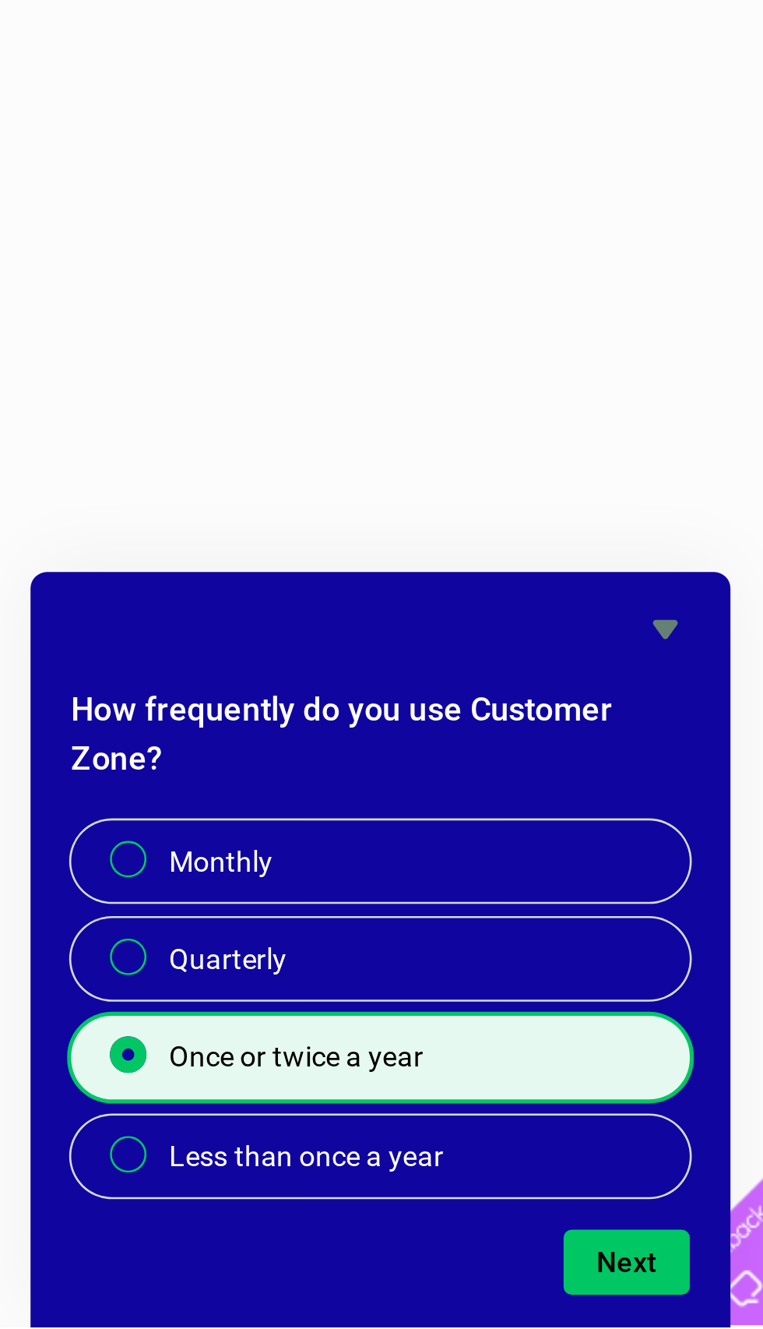
click at [681, 1291] on button "Next" at bounding box center [705, 1303] width 48 height 25
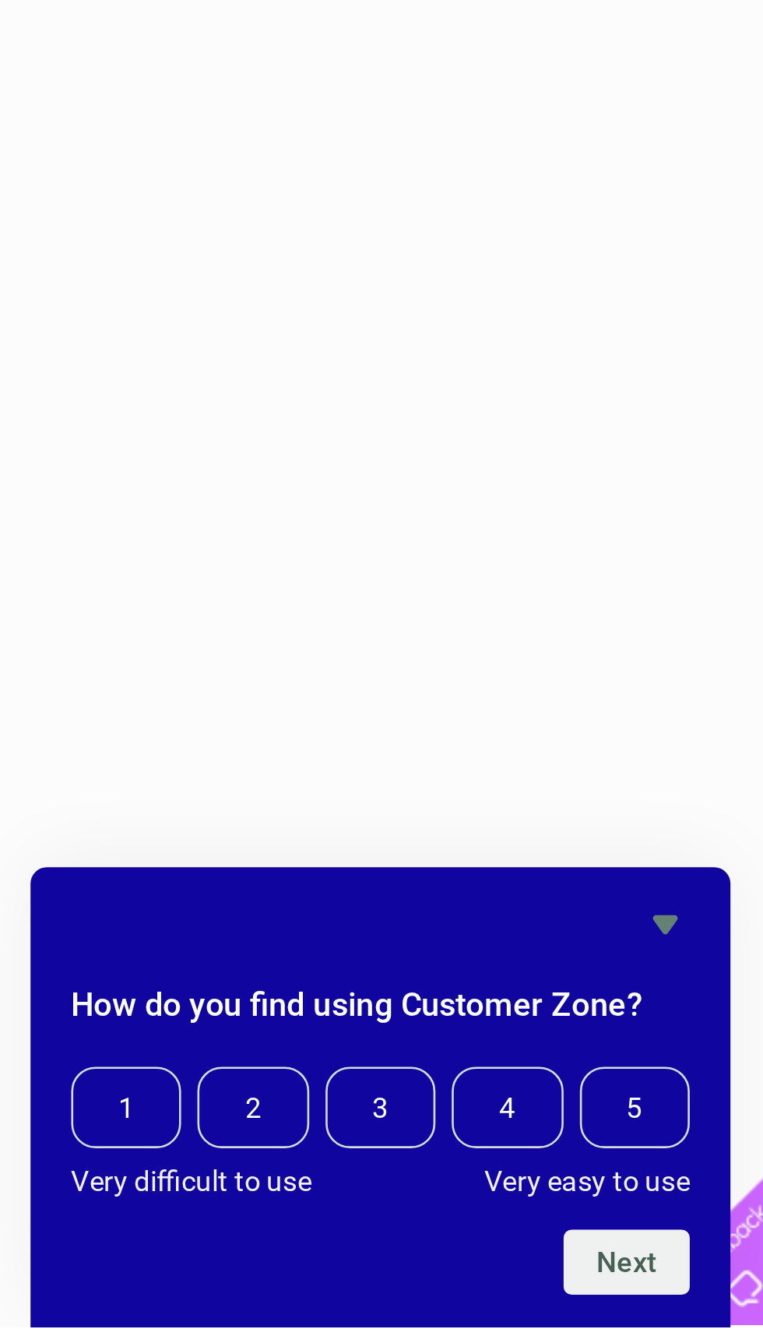
click at [590, 1229] on span "3" at bounding box center [611, 1244] width 42 height 31
click at [594, 1231] on input "3" at bounding box center [594, 1231] width 0 height 0
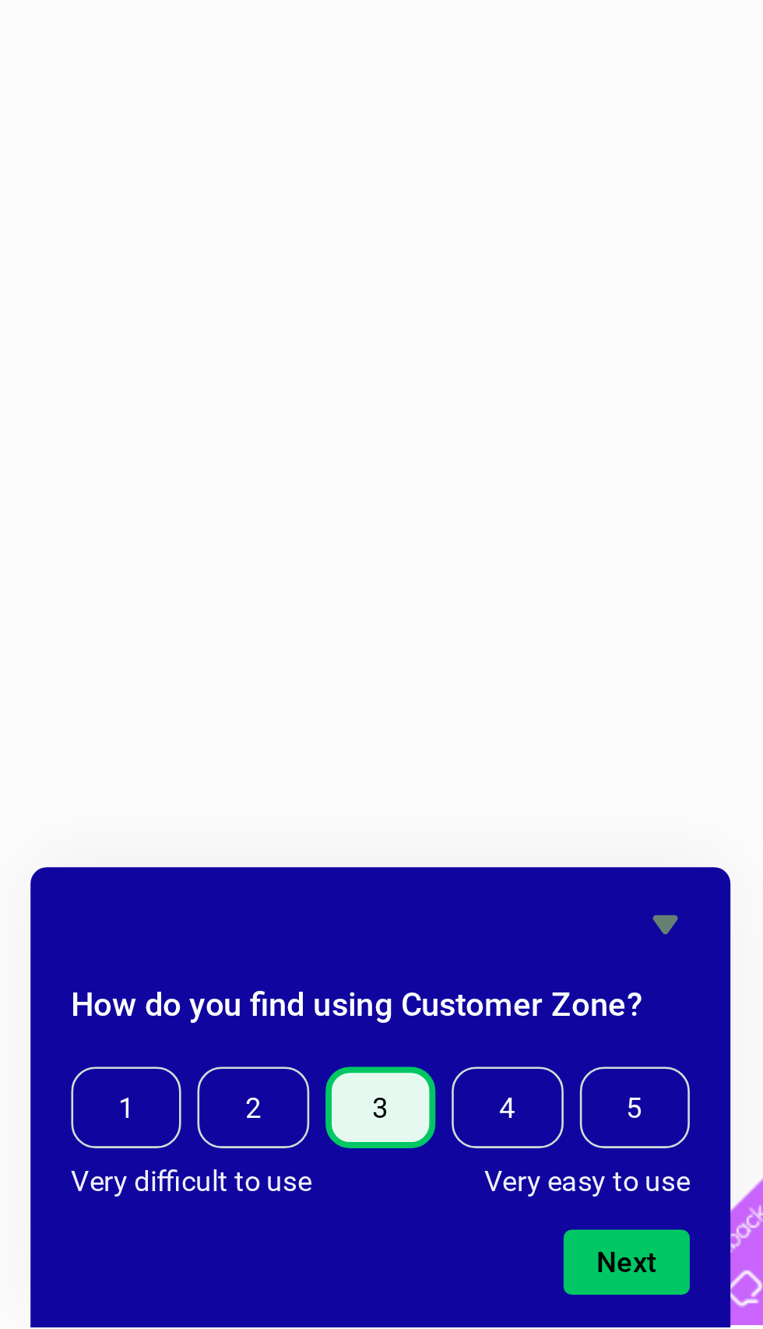
click at [681, 1291] on button "Next" at bounding box center [705, 1303] width 48 height 25
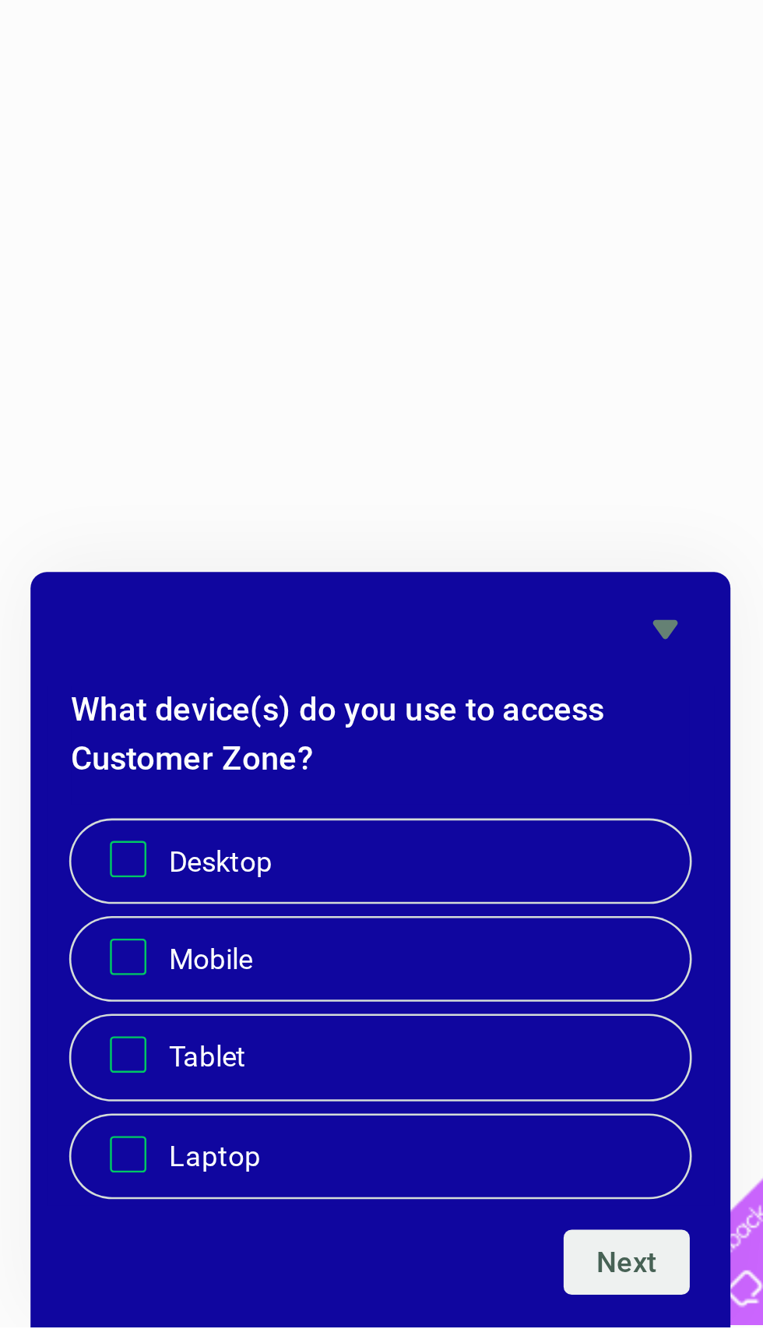
click at [492, 1172] on label "Mobile" at bounding box center [610, 1187] width 237 height 31
click at [509, 1182] on input "Mobile" at bounding box center [514, 1187] width 10 height 10
checkbox input "true"
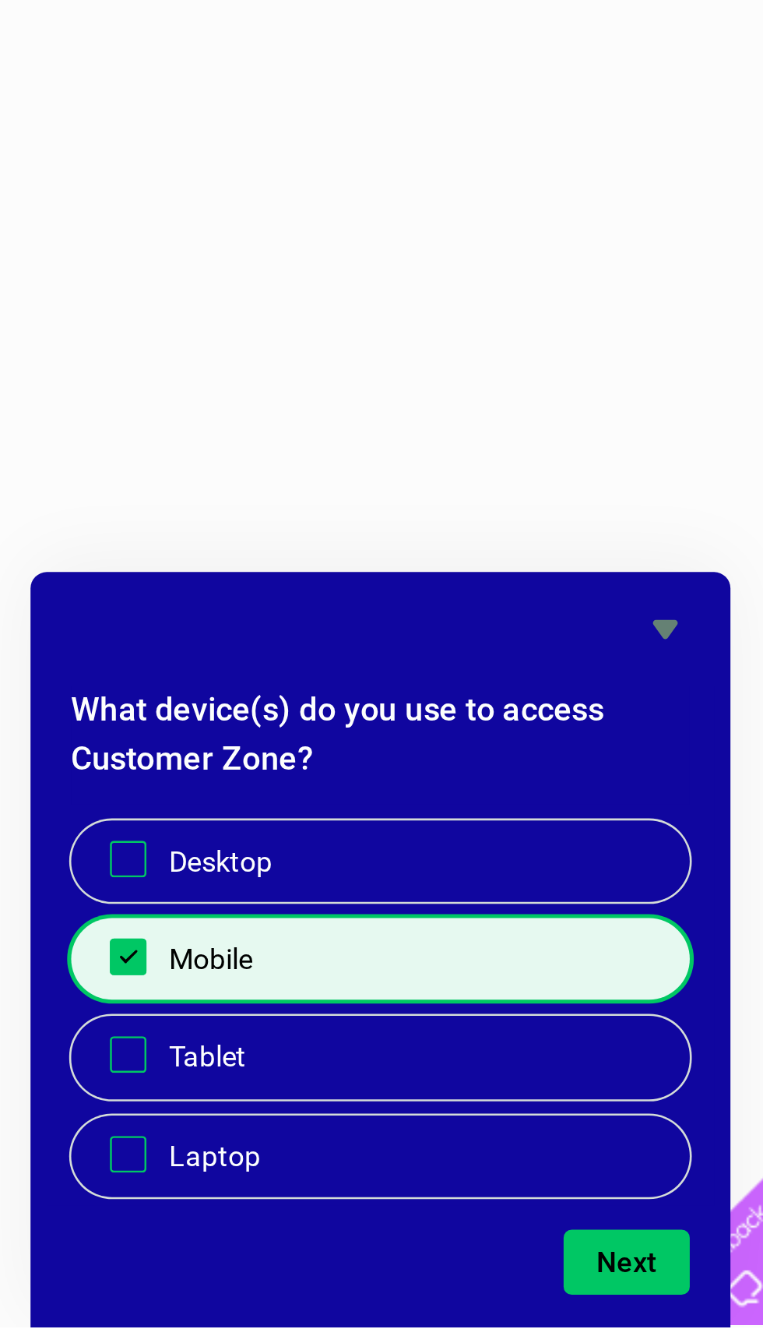
click at [681, 1291] on button "Next" at bounding box center [705, 1303] width 48 height 25
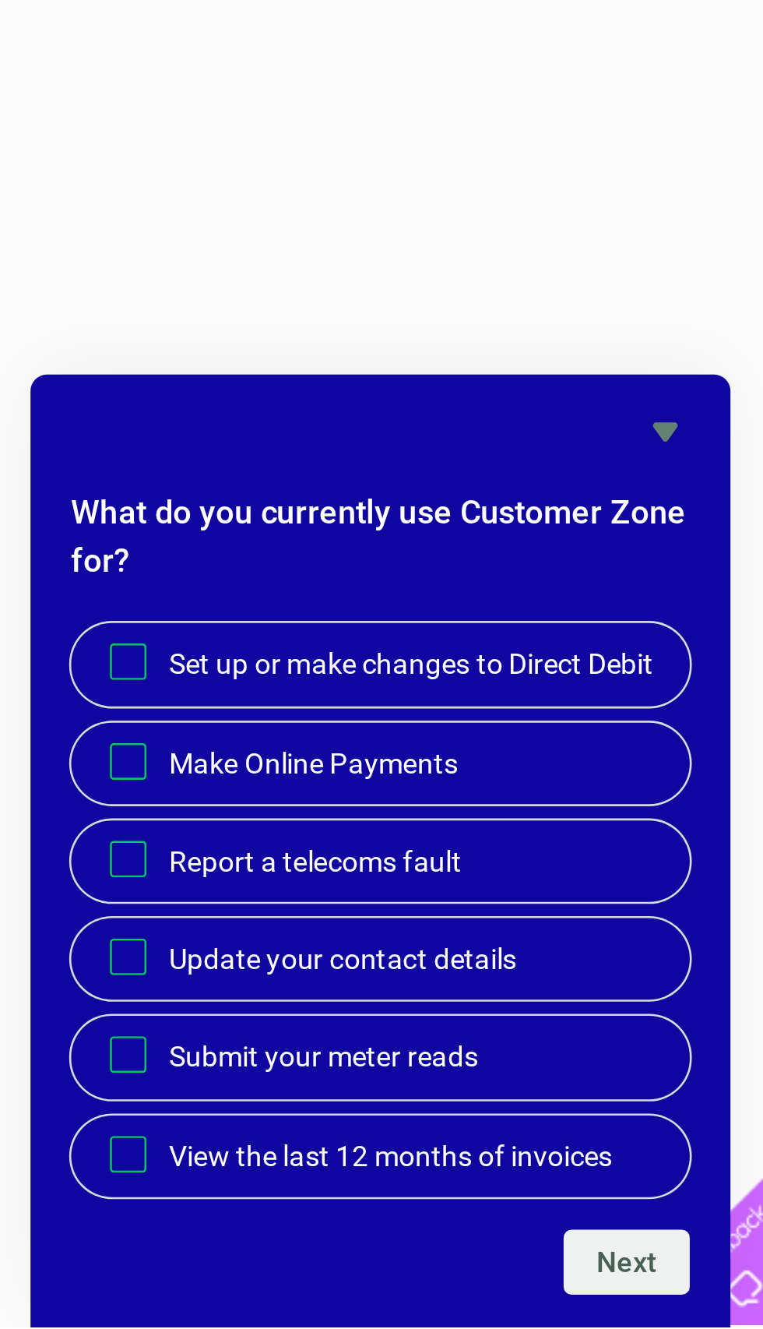
click at [530, 1256] on span "View the last 12 months of invoices" at bounding box center [615, 1264] width 170 height 16
click at [509, 1257] on input "View the last 12 months of invoices" at bounding box center [514, 1262] width 10 height 10
checkbox input "true"
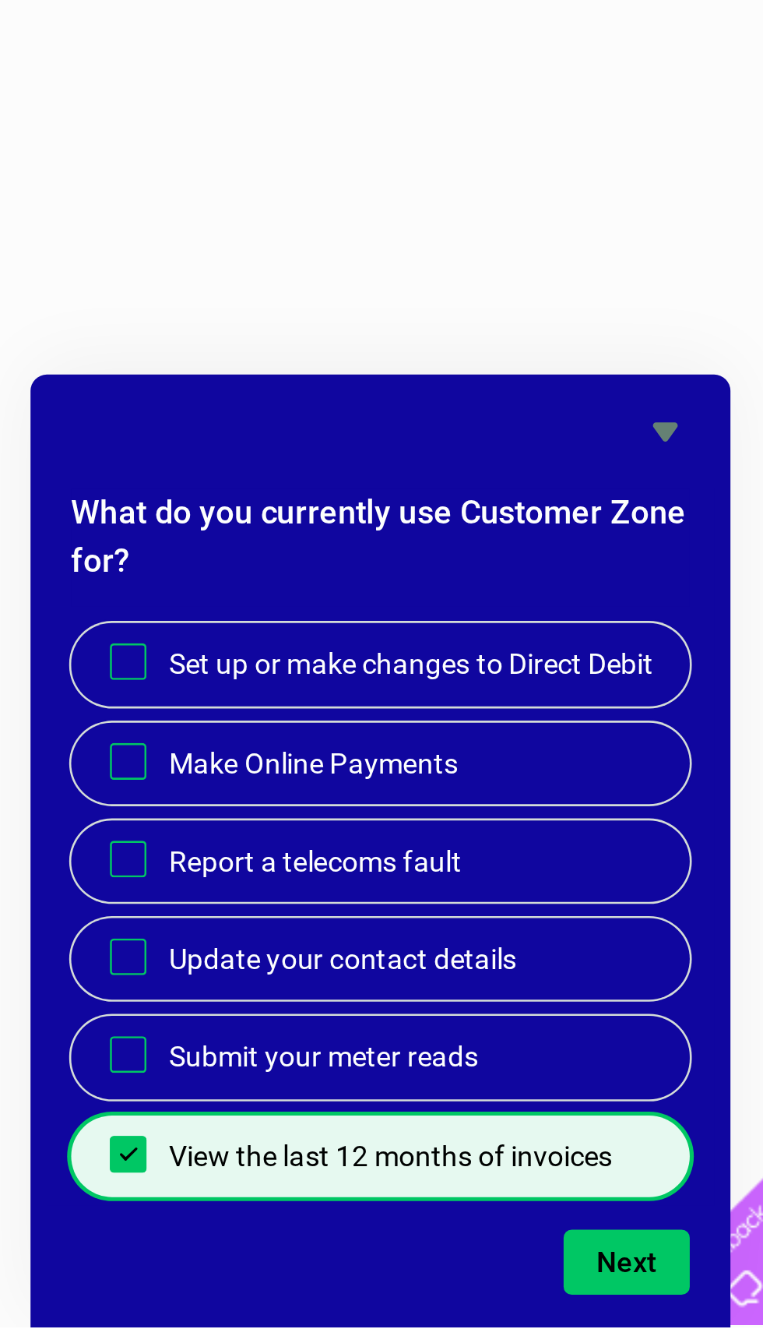
click at [492, 1097] on label "Make Online Payments" at bounding box center [610, 1112] width 237 height 31
click at [509, 1107] on input "Make Online Payments" at bounding box center [514, 1112] width 10 height 10
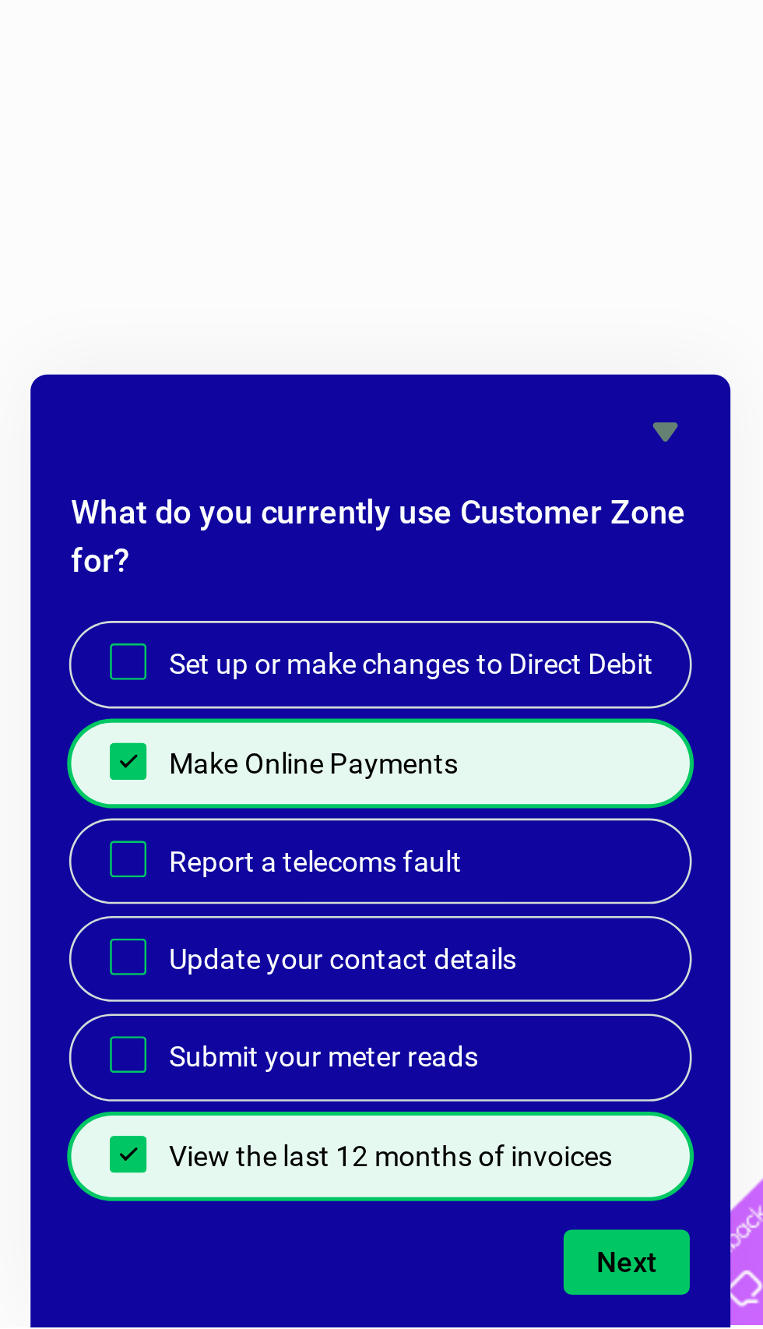
click at [492, 1097] on label "Make Online Payments" at bounding box center [610, 1112] width 237 height 31
click at [509, 1107] on input "Make Online Payments" at bounding box center [514, 1112] width 10 height 10
checkbox input "false"
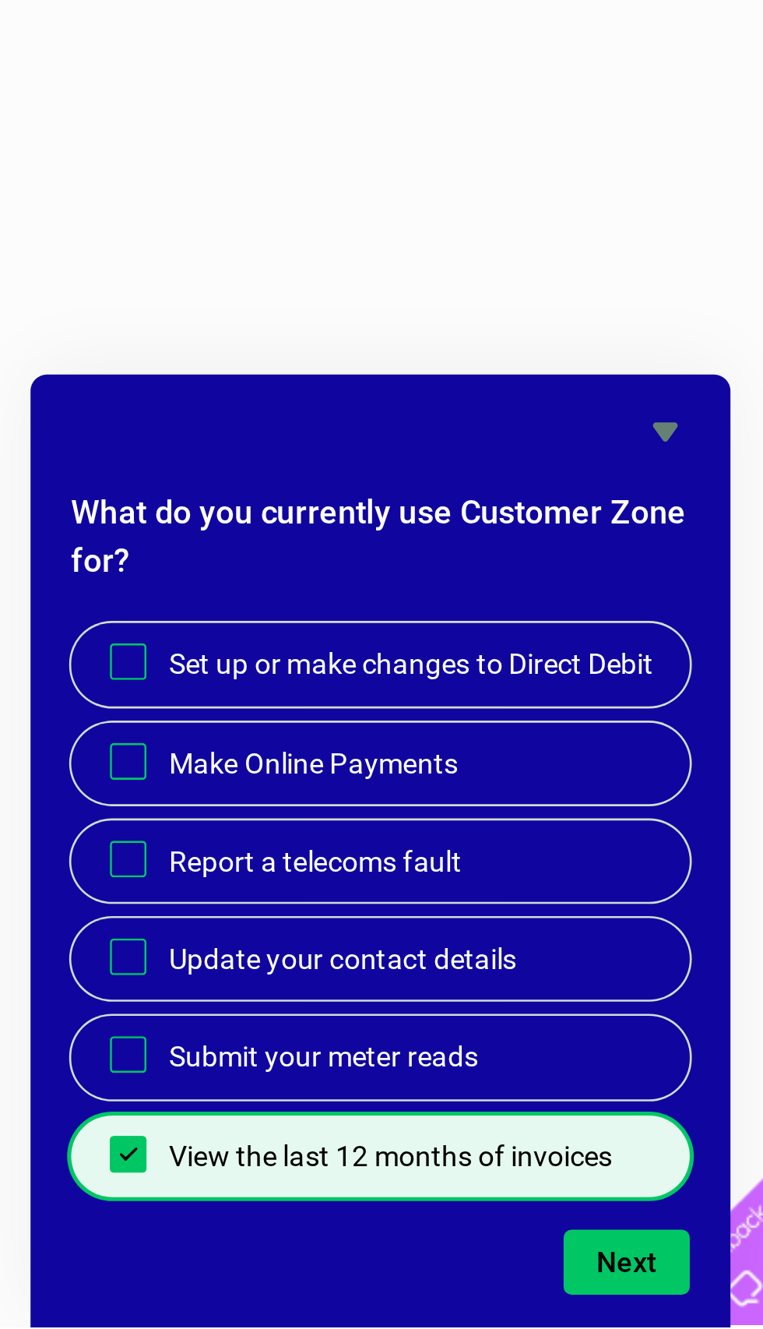
click at [492, 1135] on label "Report a telecoms fault" at bounding box center [610, 1150] width 237 height 31
click at [509, 1144] on input "Report a telecoms fault" at bounding box center [514, 1149] width 10 height 10
checkbox input "true"
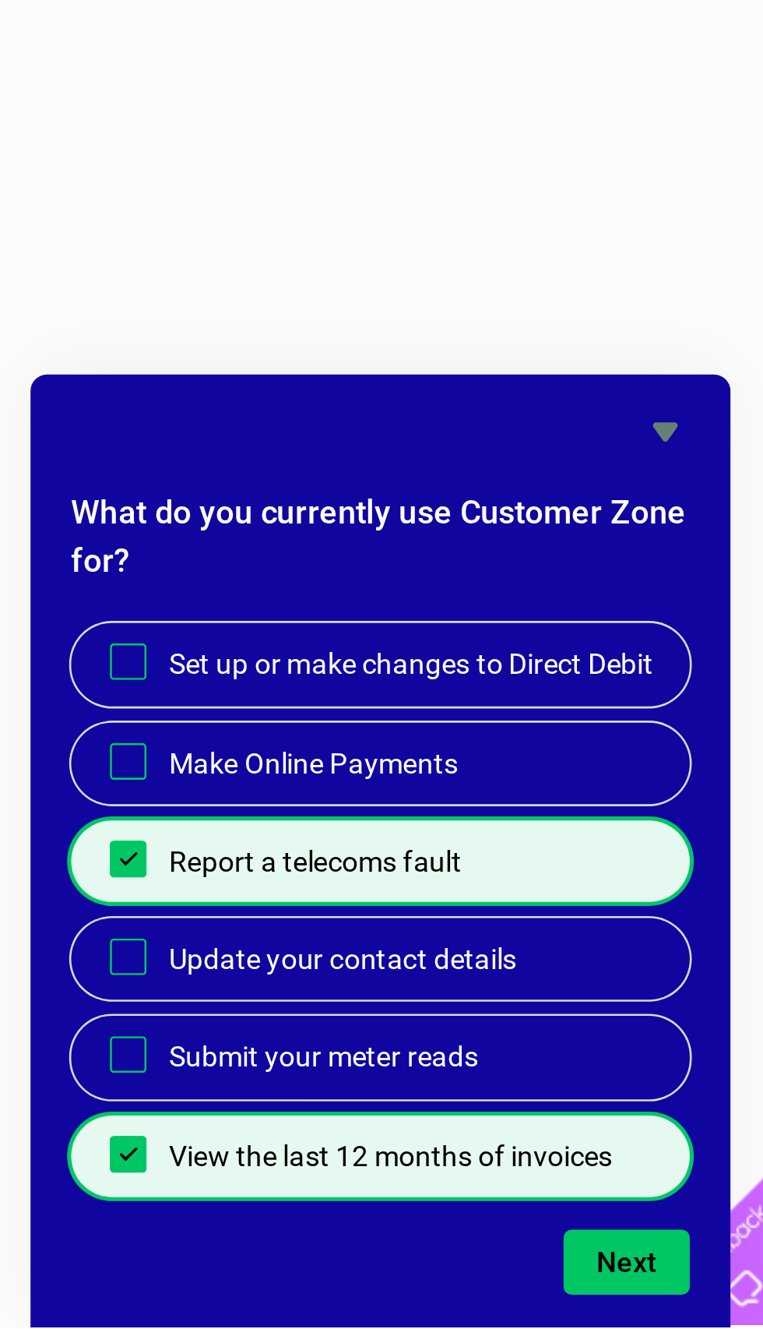
click at [681, 1291] on button "Next" at bounding box center [705, 1303] width 48 height 25
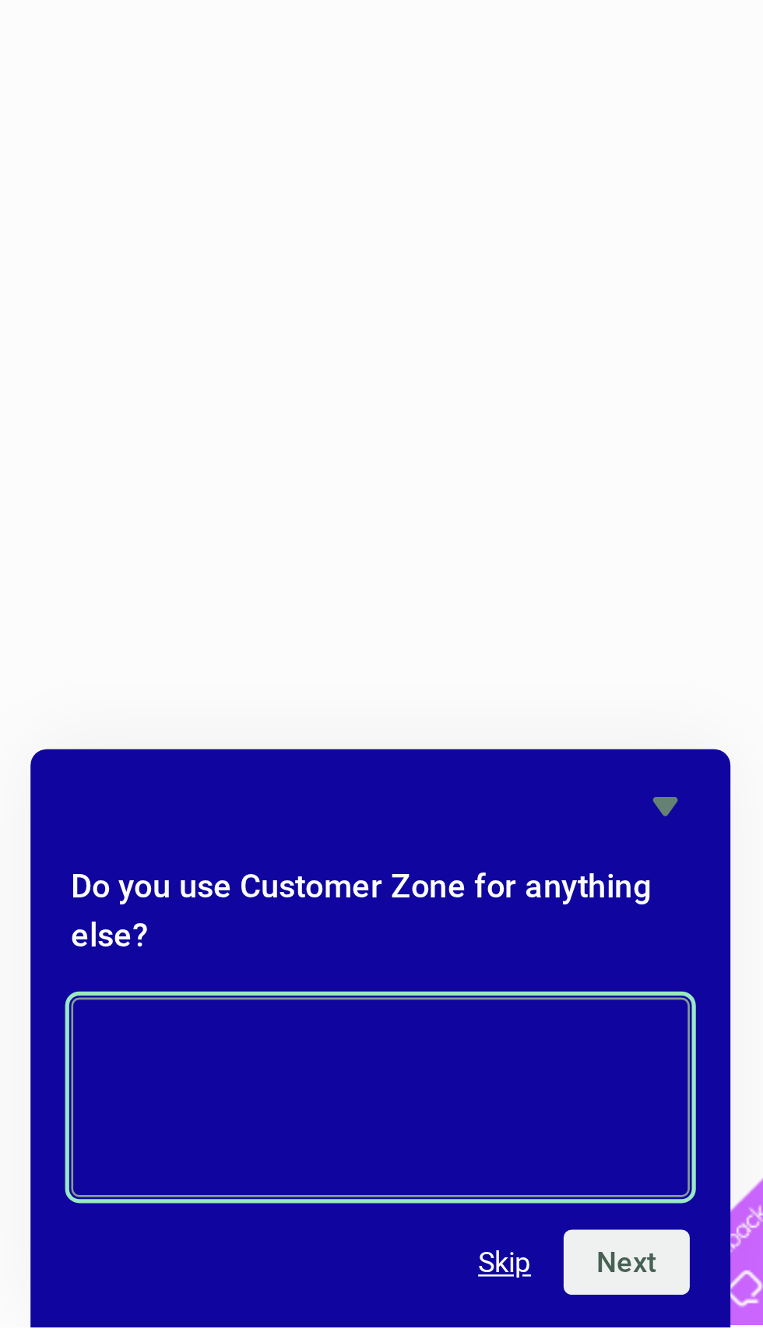
click at [492, 1203] on textarea at bounding box center [610, 1241] width 237 height 76
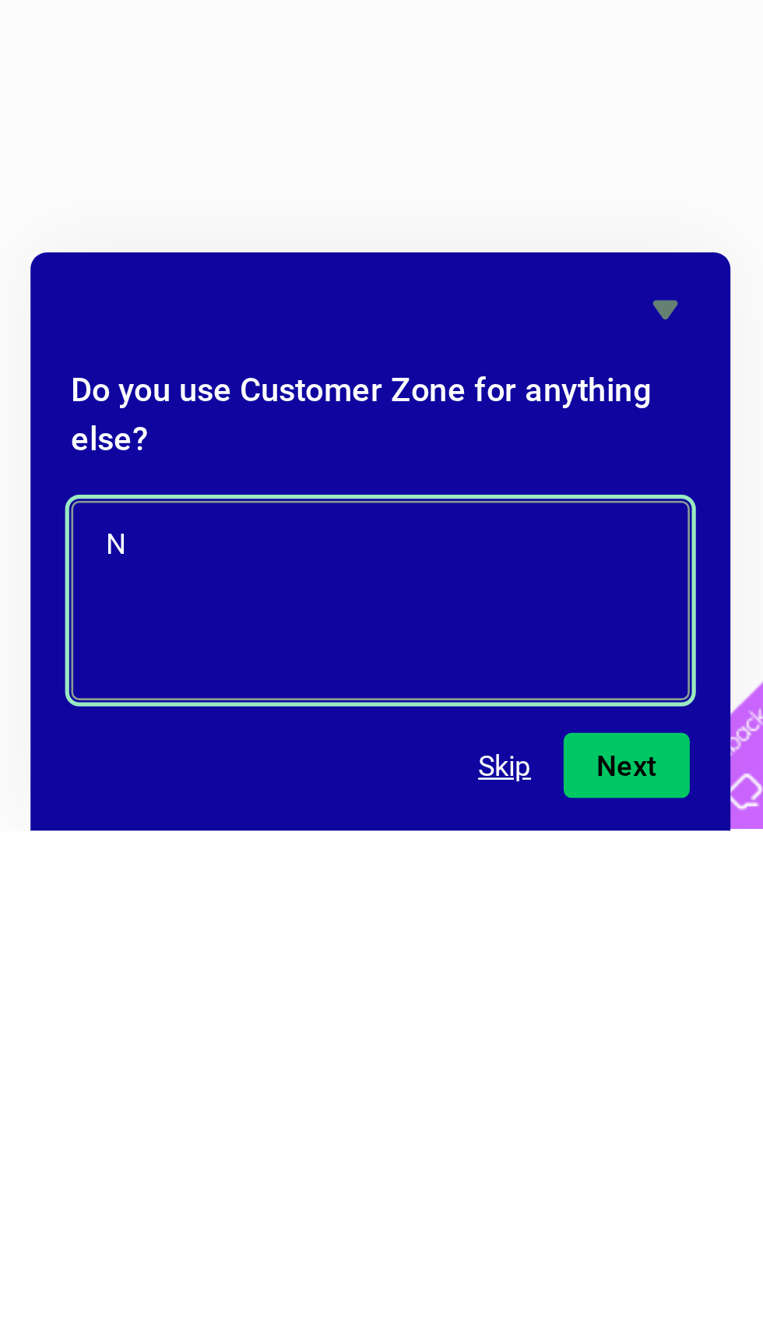
type textarea "No"
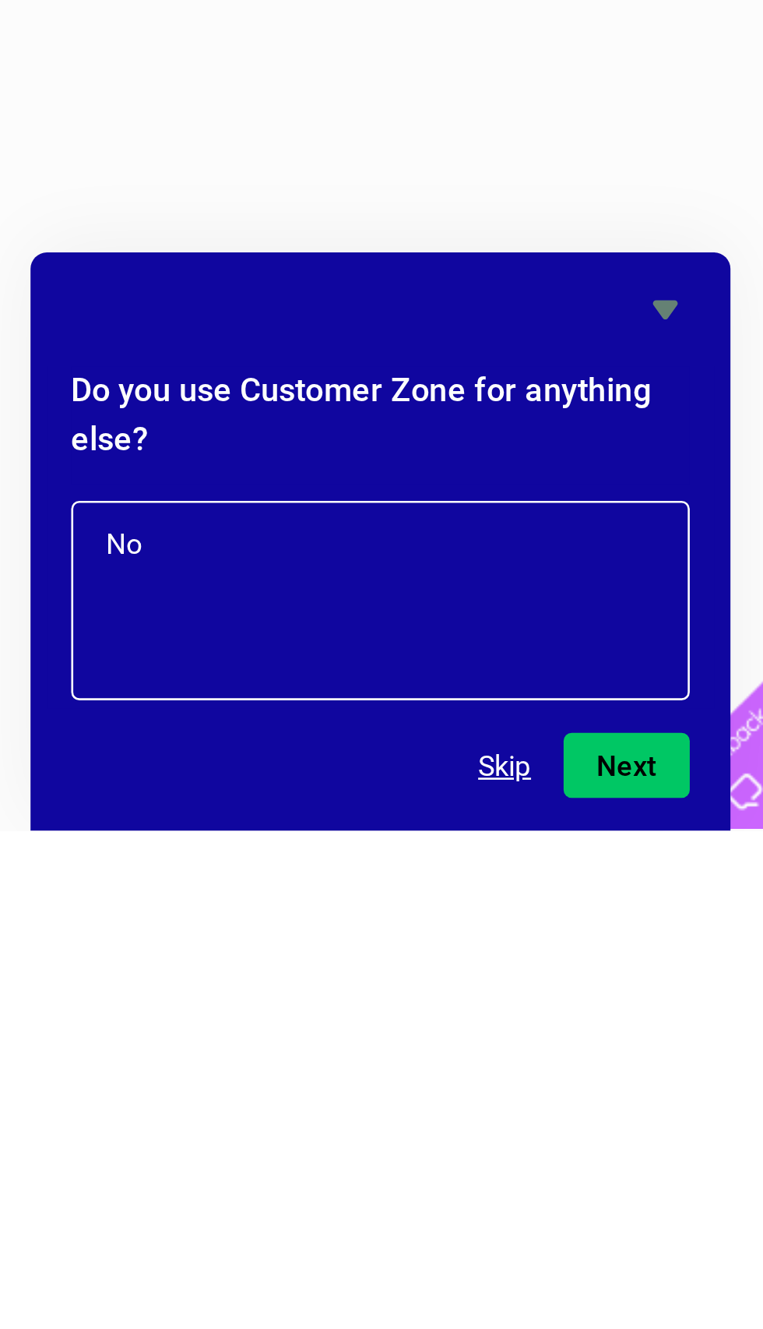
click at [681, 1291] on button "Next" at bounding box center [705, 1303] width 48 height 25
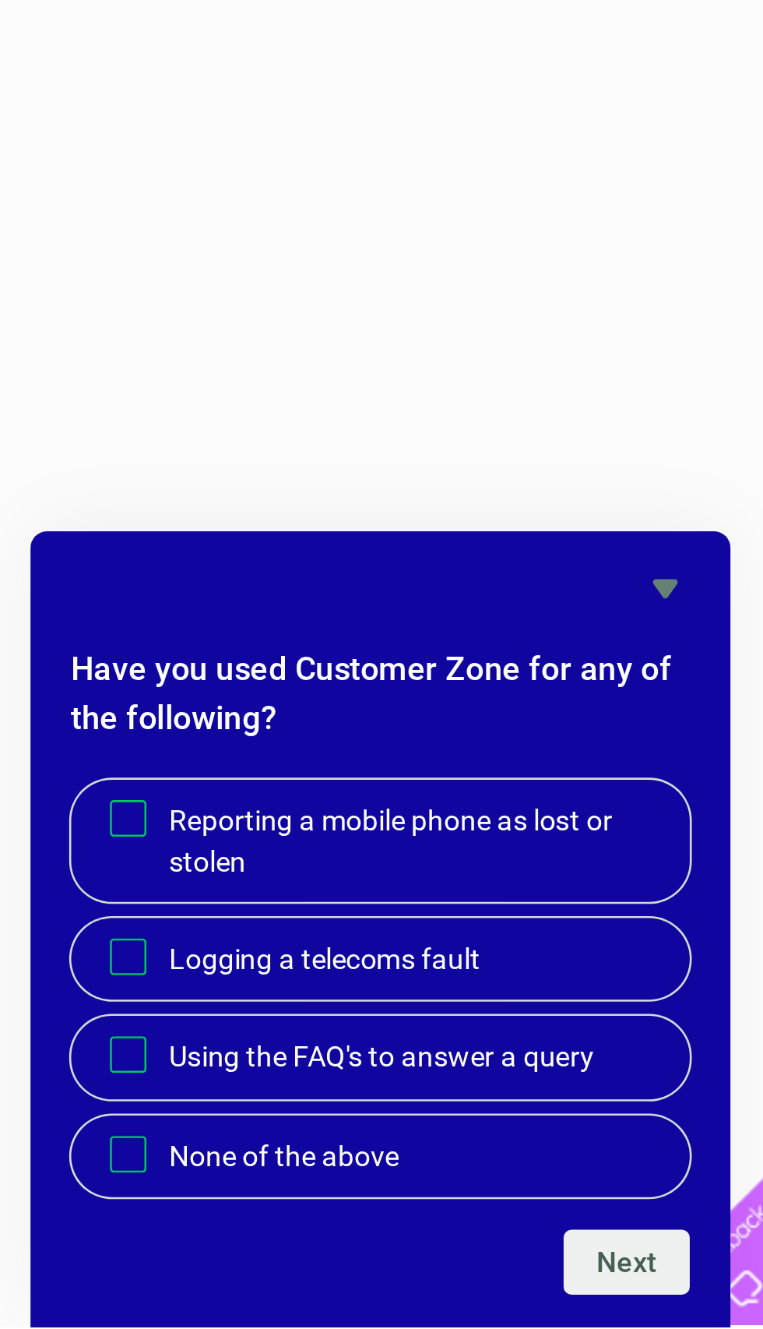
click at [492, 1172] on label "Logging a telecoms fault" at bounding box center [610, 1187] width 237 height 31
click at [509, 1182] on input "Logging a telecoms fault" at bounding box center [514, 1187] width 10 height 10
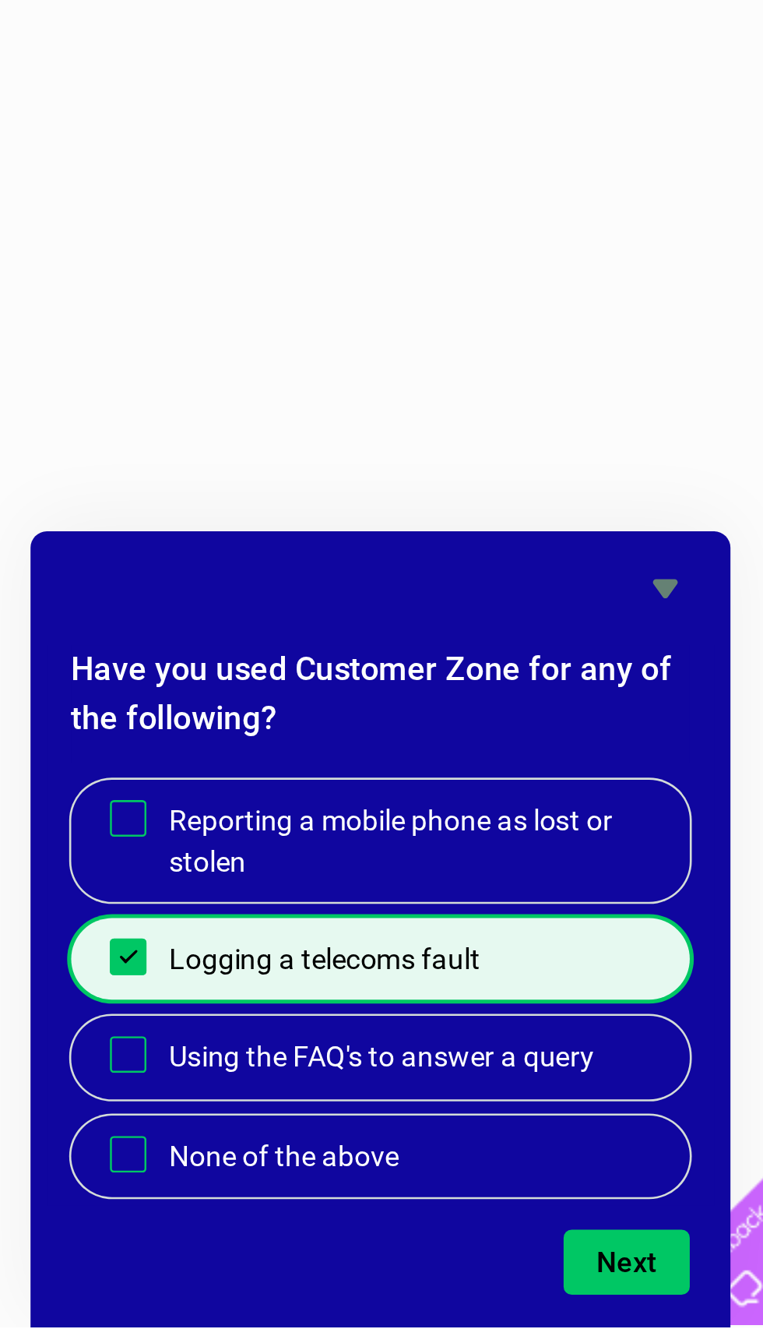
click at [492, 1172] on label "Logging a telecoms fault" at bounding box center [610, 1187] width 237 height 31
click at [509, 1182] on input "Logging a telecoms fault" at bounding box center [514, 1187] width 10 height 10
checkbox input "false"
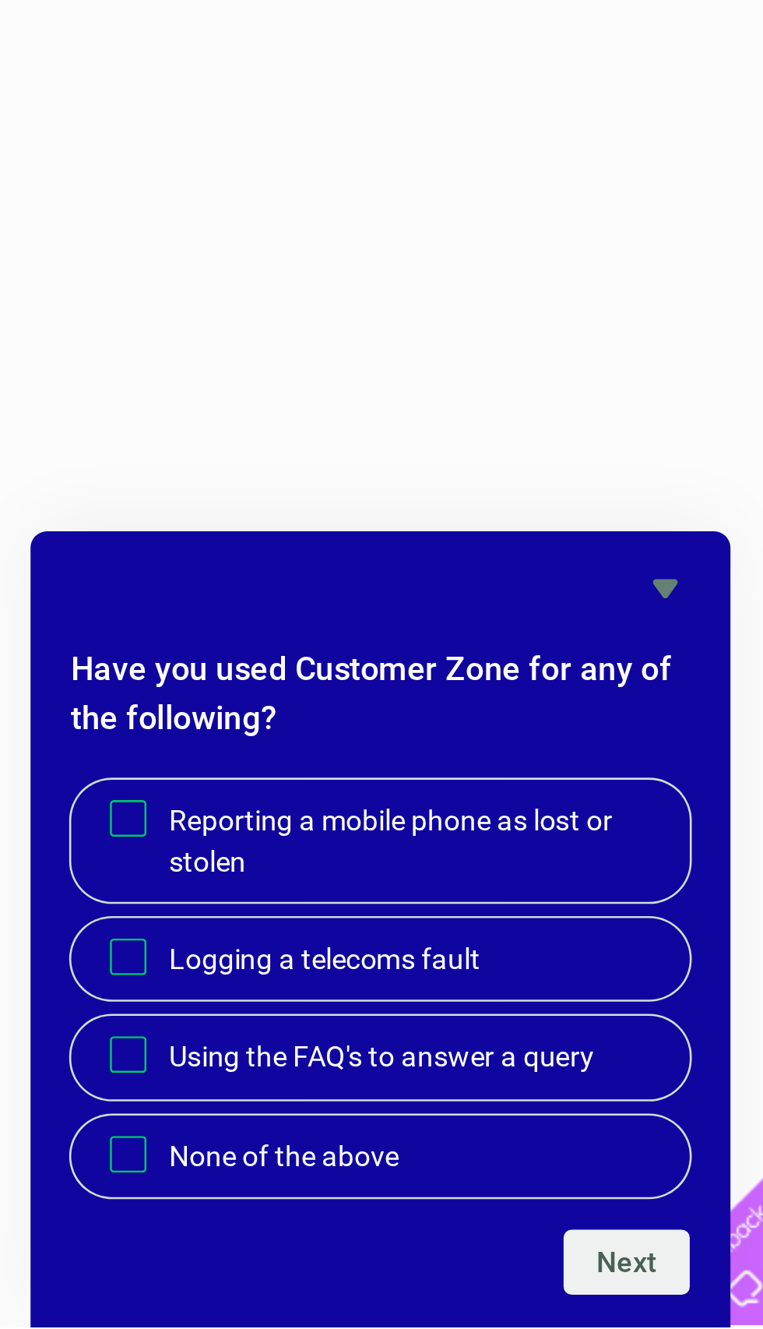
click at [509, 1257] on input "None of the above" at bounding box center [514, 1262] width 10 height 10
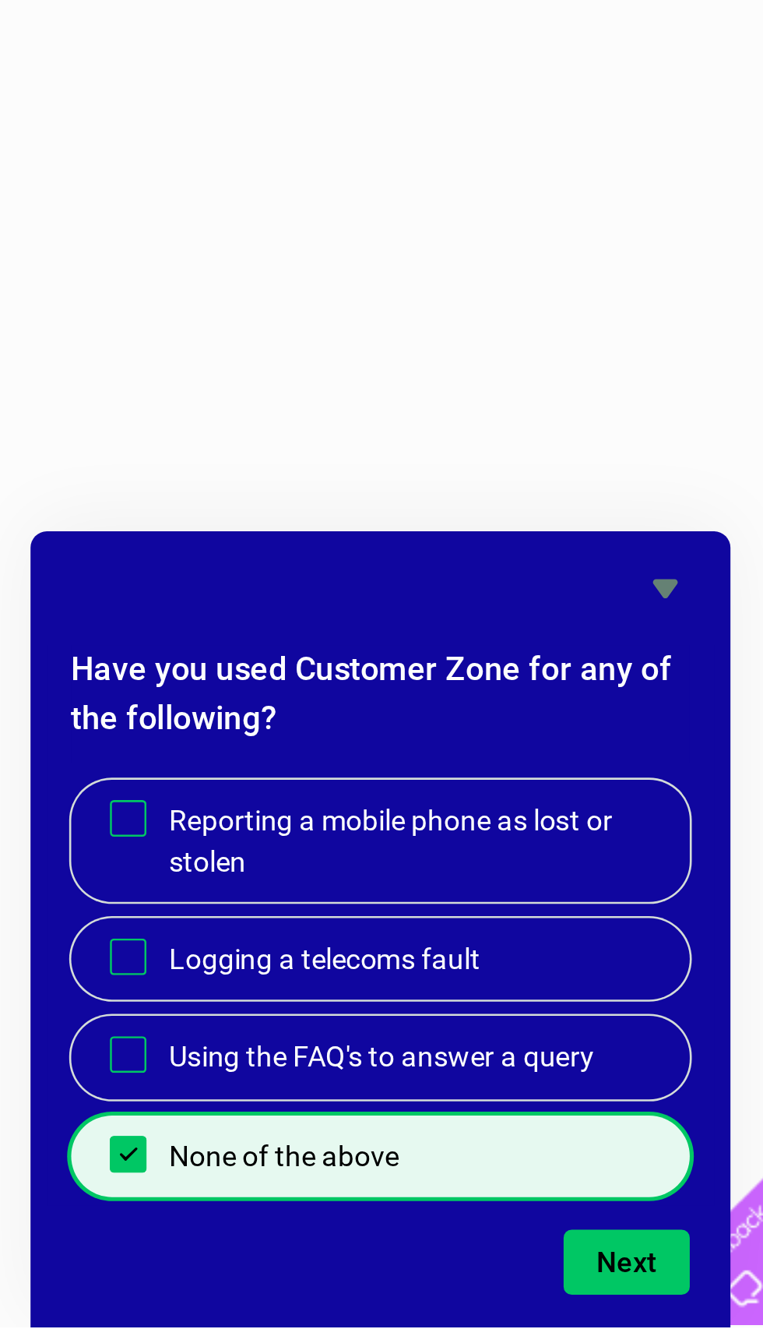
click at [492, 1248] on label "None of the above" at bounding box center [610, 1263] width 237 height 31
click at [509, 1257] on input "None of the above" at bounding box center [514, 1262] width 10 height 10
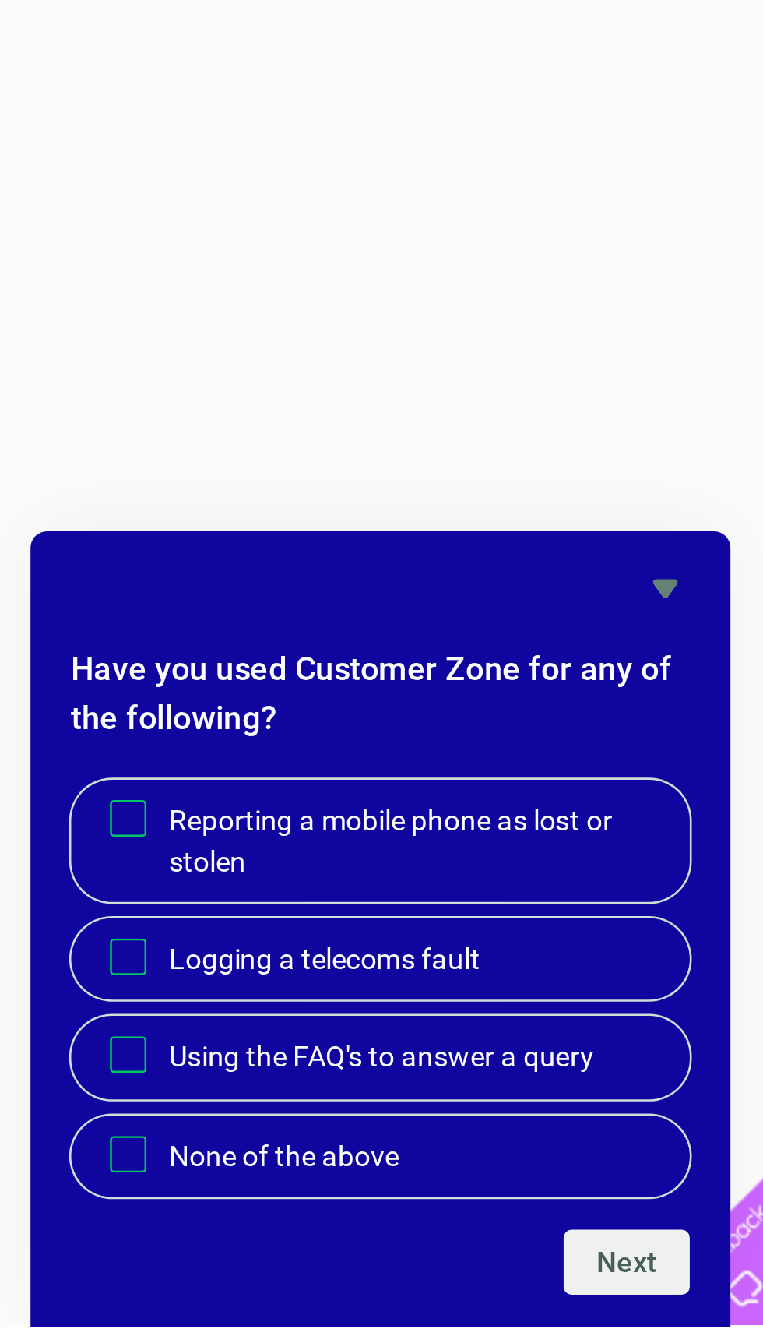
click at [492, 1248] on label "None of the above" at bounding box center [610, 1263] width 237 height 31
click at [509, 1257] on input "None of the above" at bounding box center [514, 1262] width 10 height 10
checkbox input "true"
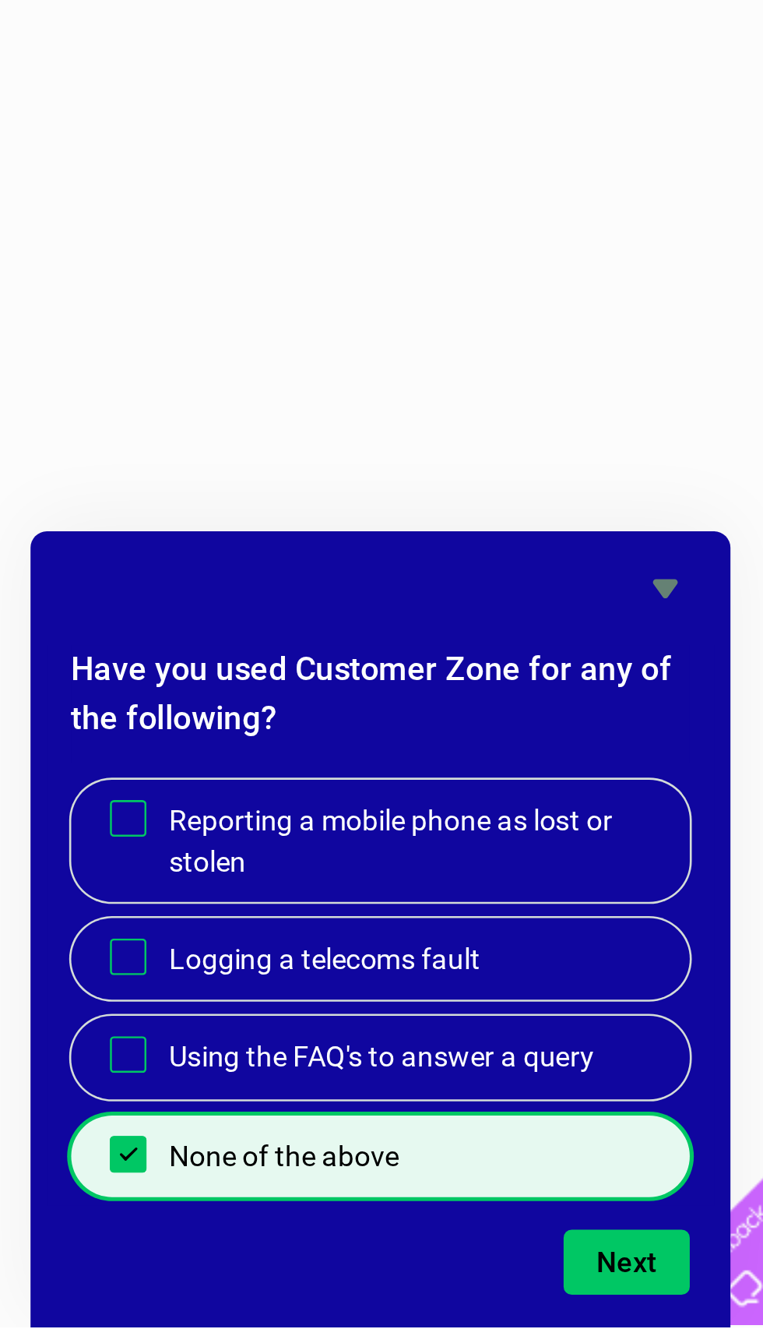
click at [681, 1291] on button "Next" at bounding box center [705, 1303] width 48 height 25
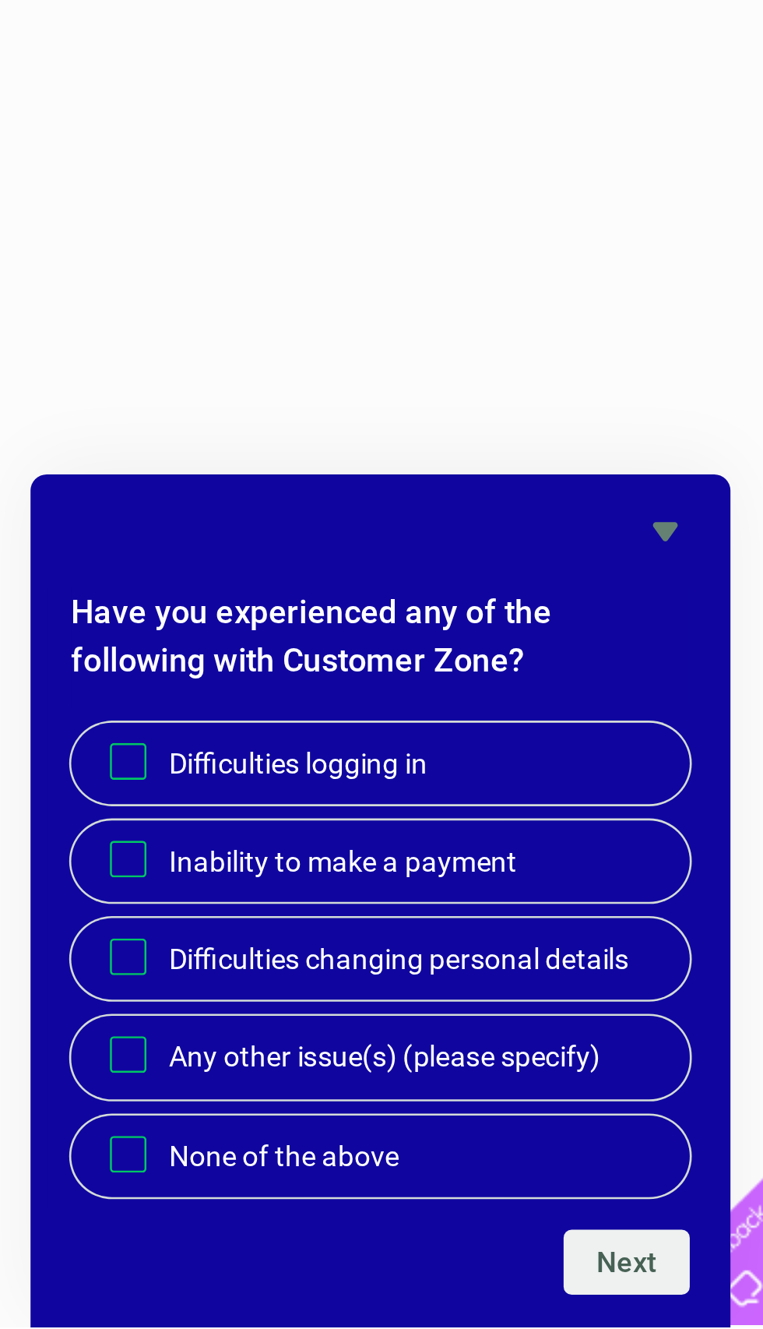
click at [492, 1248] on label "None of the above" at bounding box center [610, 1263] width 237 height 31
click at [509, 1257] on input "None of the above" at bounding box center [514, 1262] width 10 height 10
checkbox input "true"
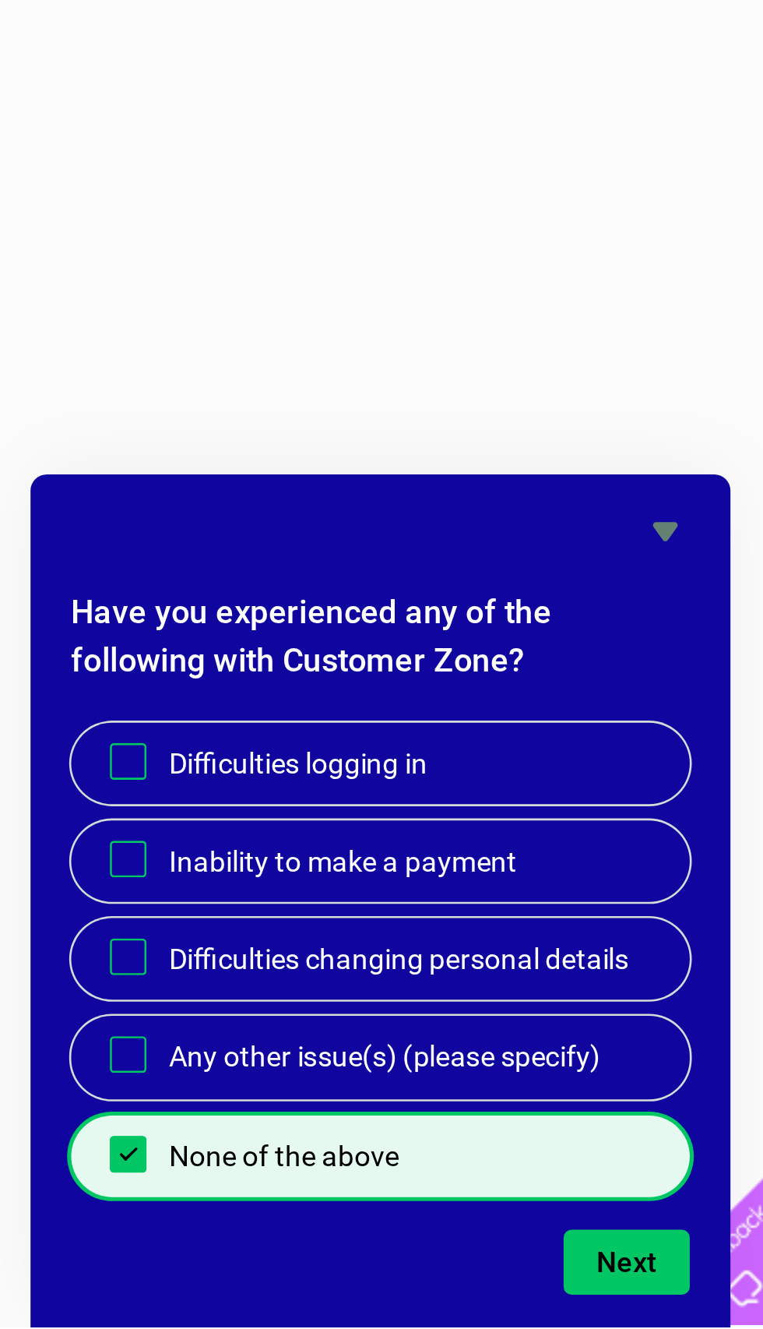
click at [681, 1291] on button "Next" at bounding box center [705, 1303] width 48 height 25
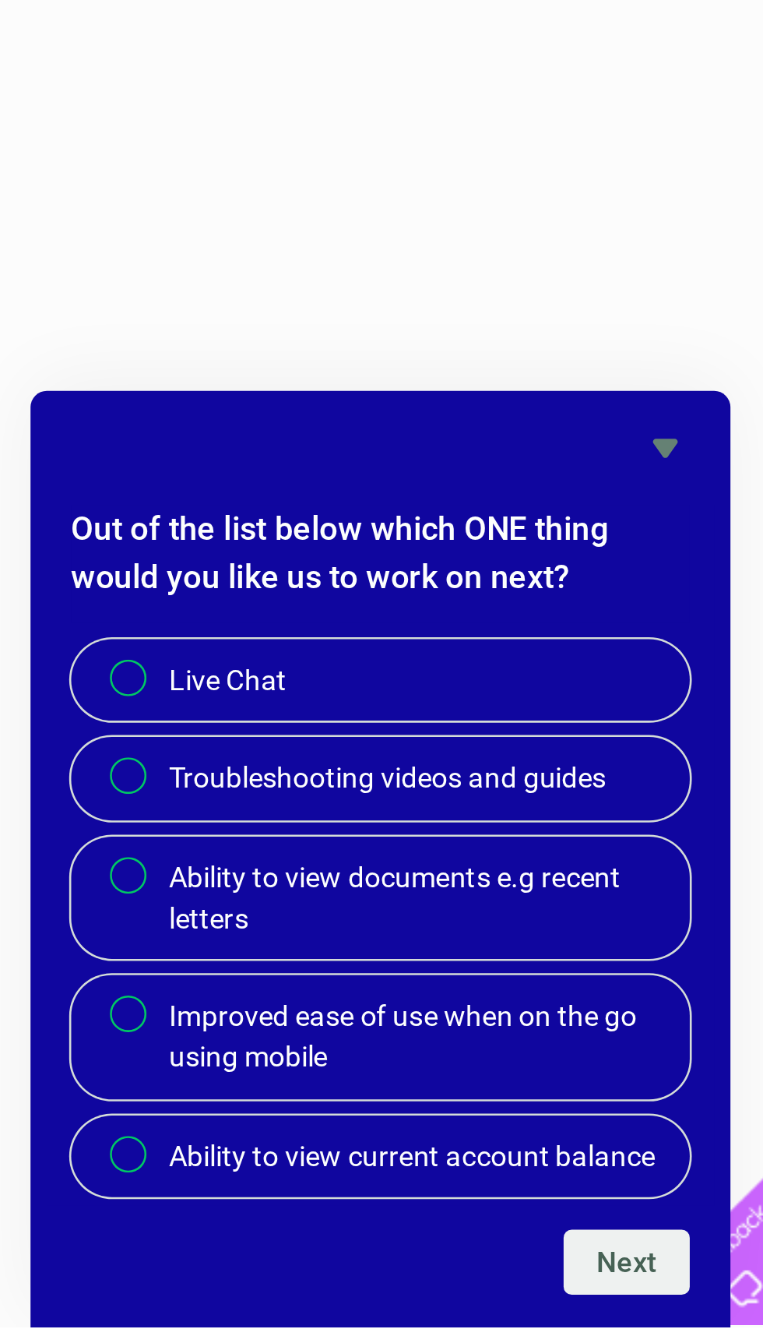
click at [492, 1066] on label "Live Chat" at bounding box center [610, 1081] width 237 height 31
click at [510, 1076] on input "Live Chat" at bounding box center [515, 1081] width 10 height 10
radio input "true"
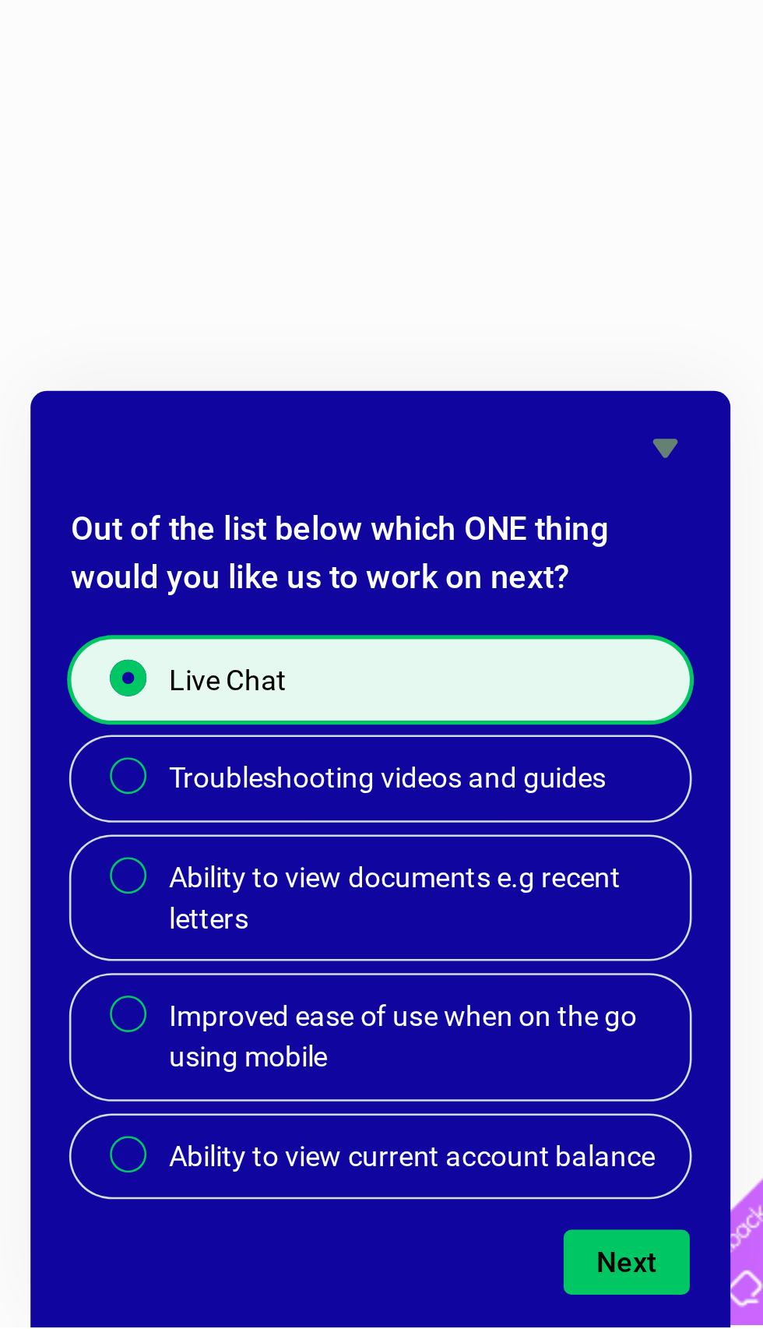
click at [681, 1291] on button "Next" at bounding box center [705, 1303] width 48 height 25
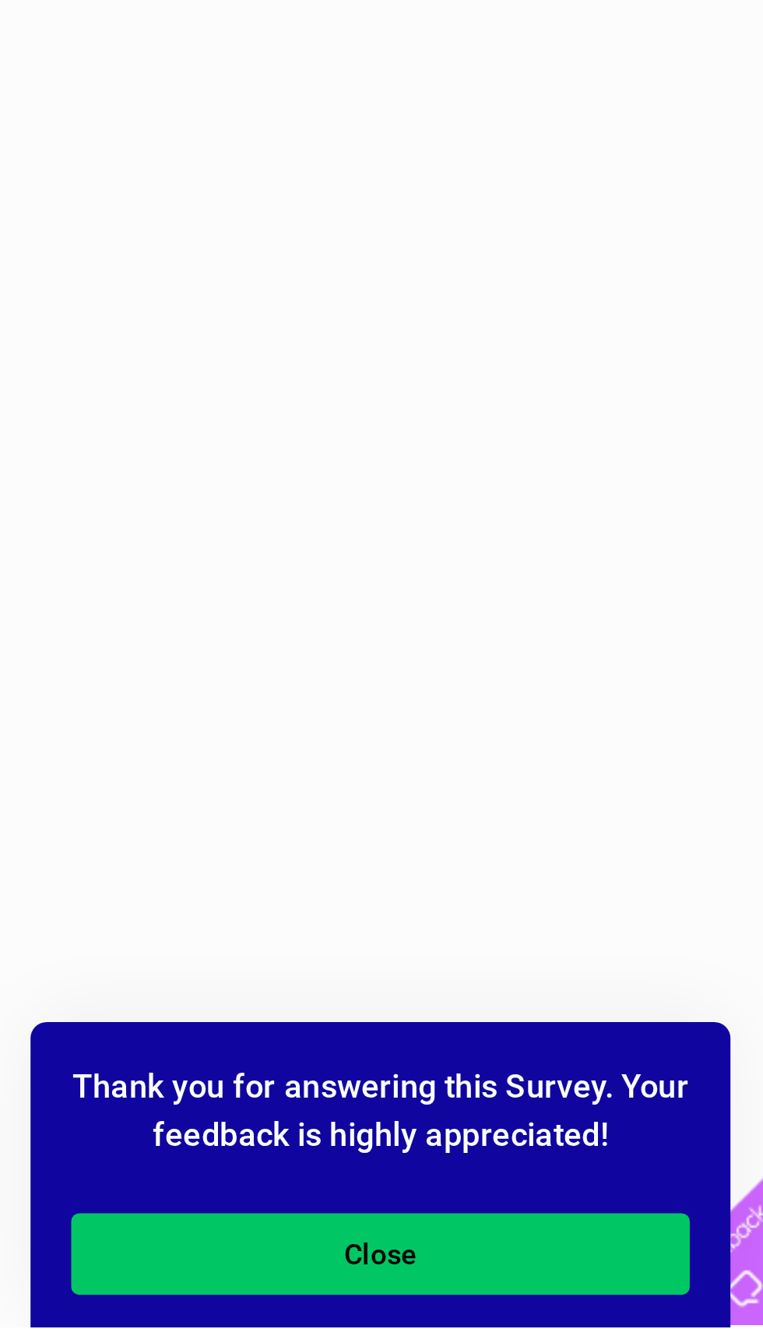
click at [492, 1285] on button "Close" at bounding box center [610, 1300] width 237 height 31
